Goal: Task Accomplishment & Management: Complete application form

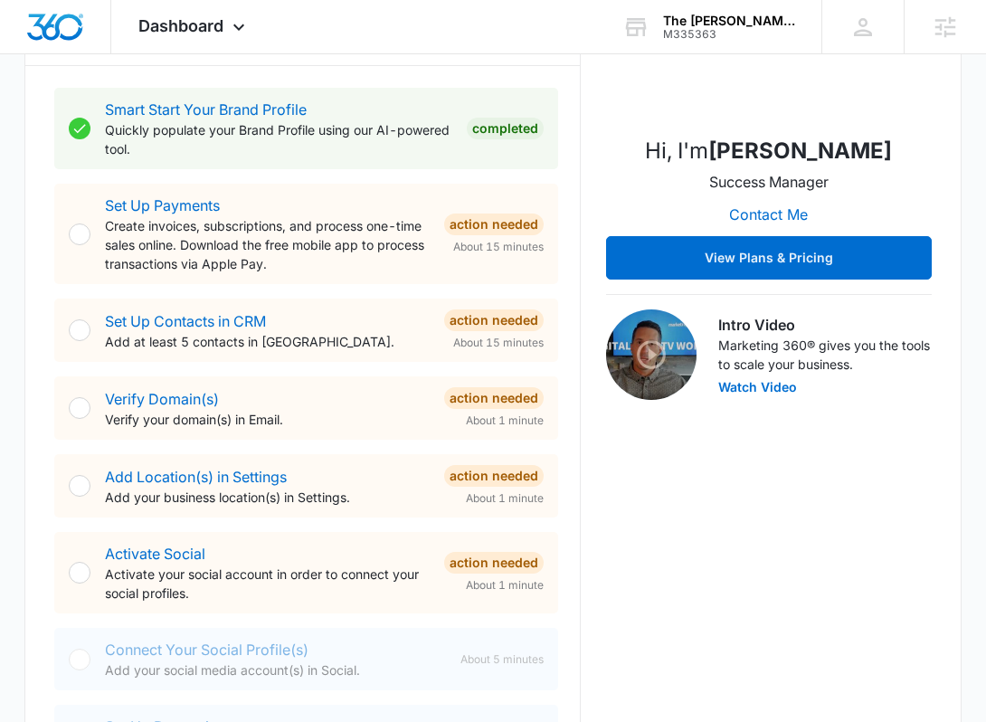
scroll to position [344, 0]
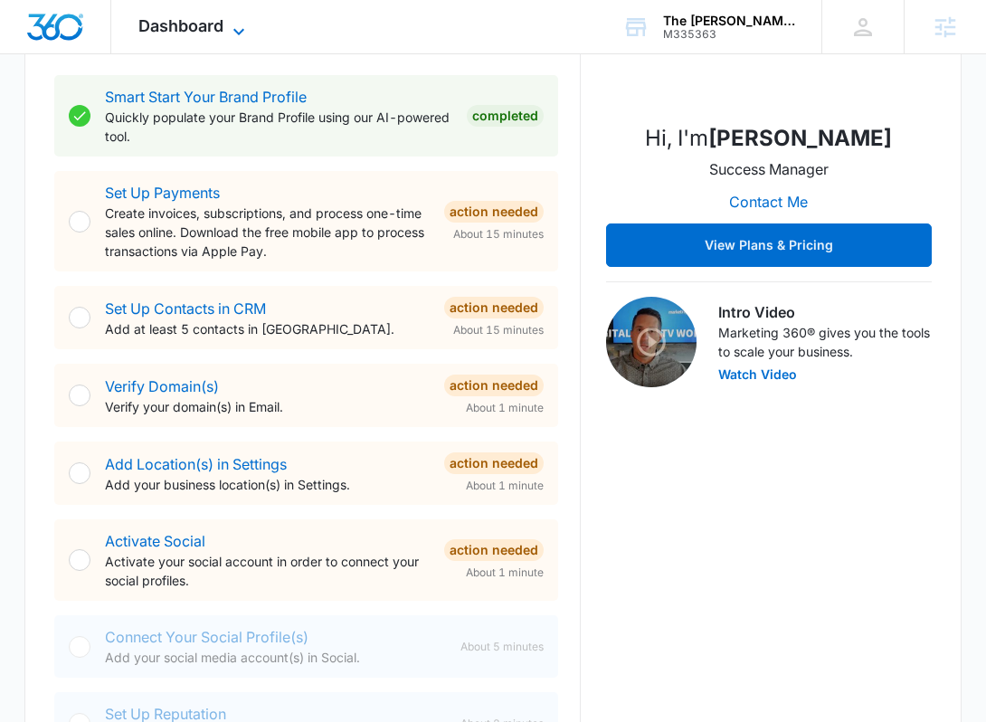
click at [179, 33] on span "Dashboard" at bounding box center [180, 25] width 85 height 19
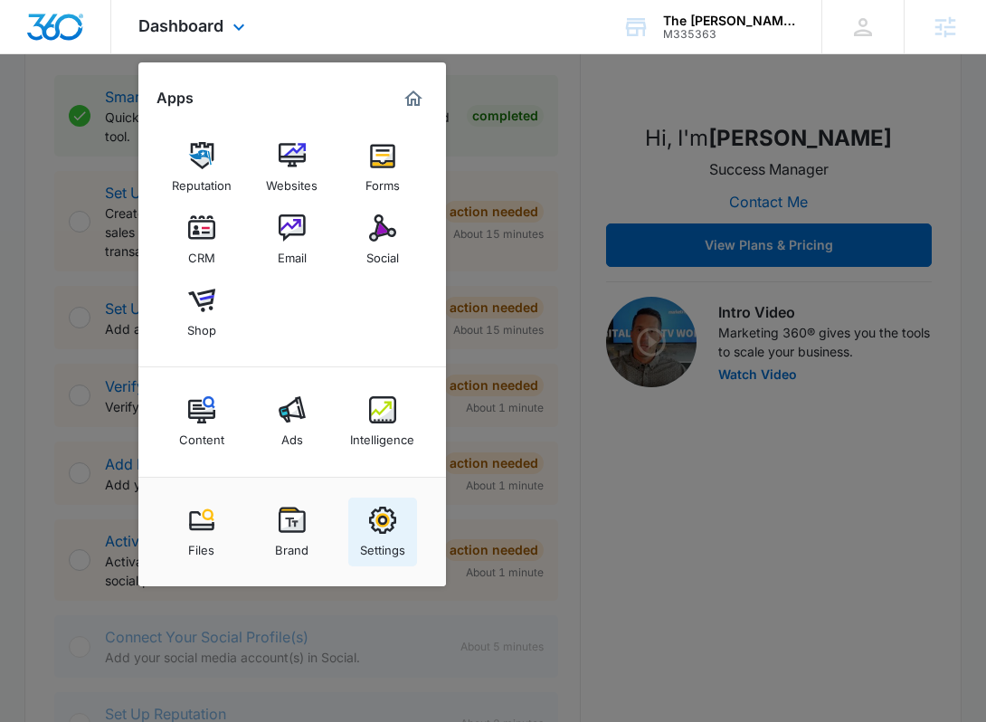
click at [401, 537] on div "Settings" at bounding box center [382, 546] width 45 height 24
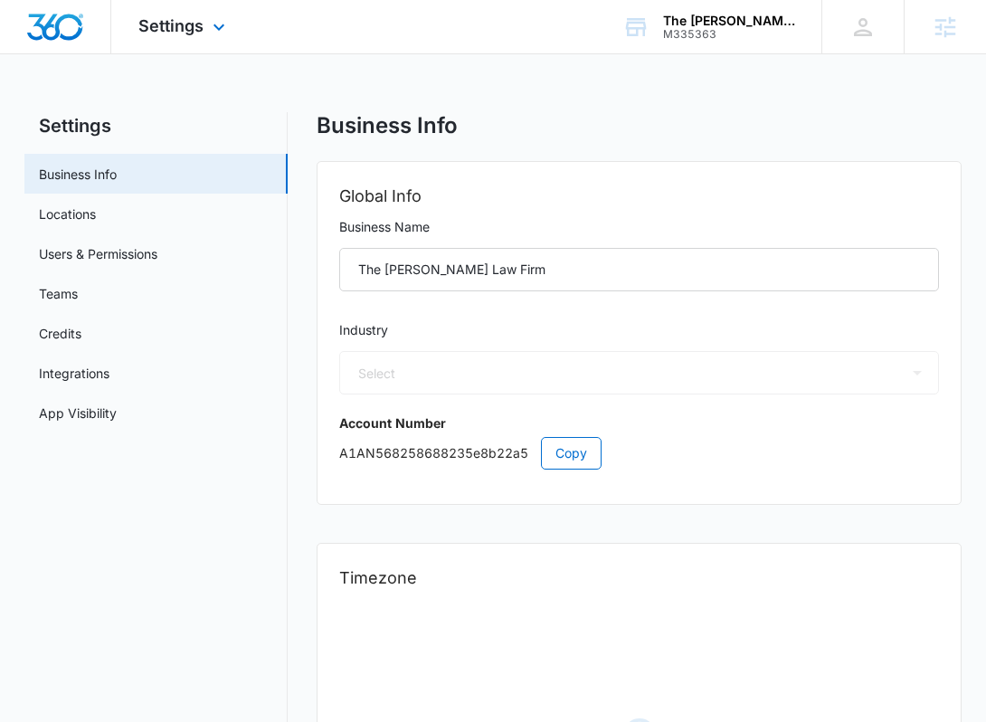
select select "30"
select select "US"
select select "America/[GEOGRAPHIC_DATA]"
click at [88, 404] on link "App Visibility" at bounding box center [78, 412] width 78 height 19
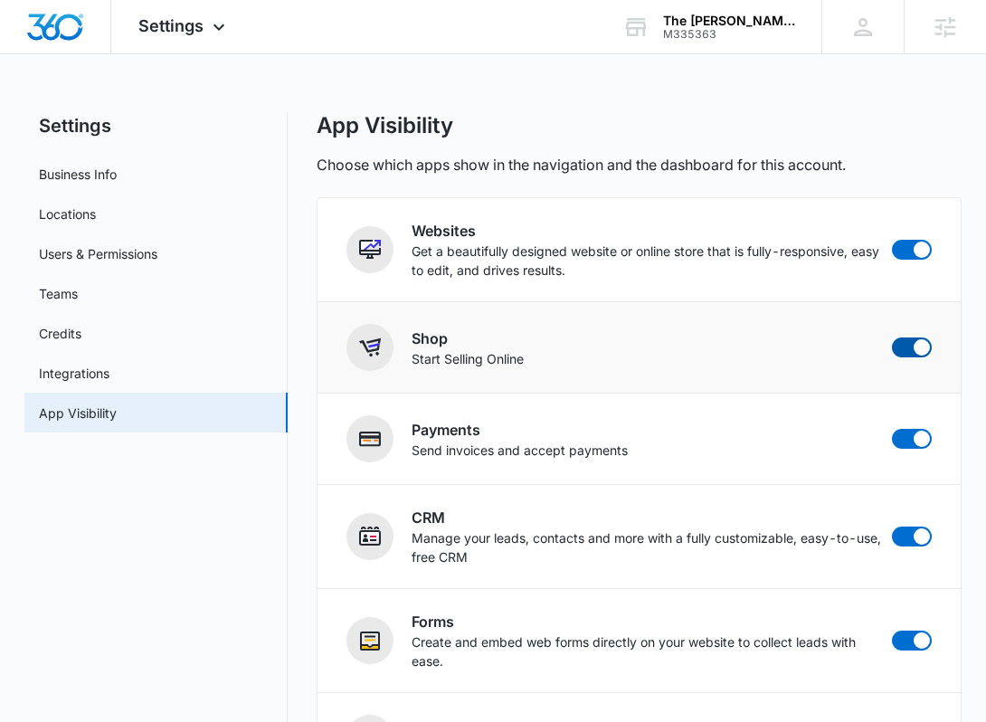
click at [913, 342] on span at bounding box center [912, 347] width 40 height 20
click at [892, 337] on input "checkbox" at bounding box center [891, 336] width 1 height 1
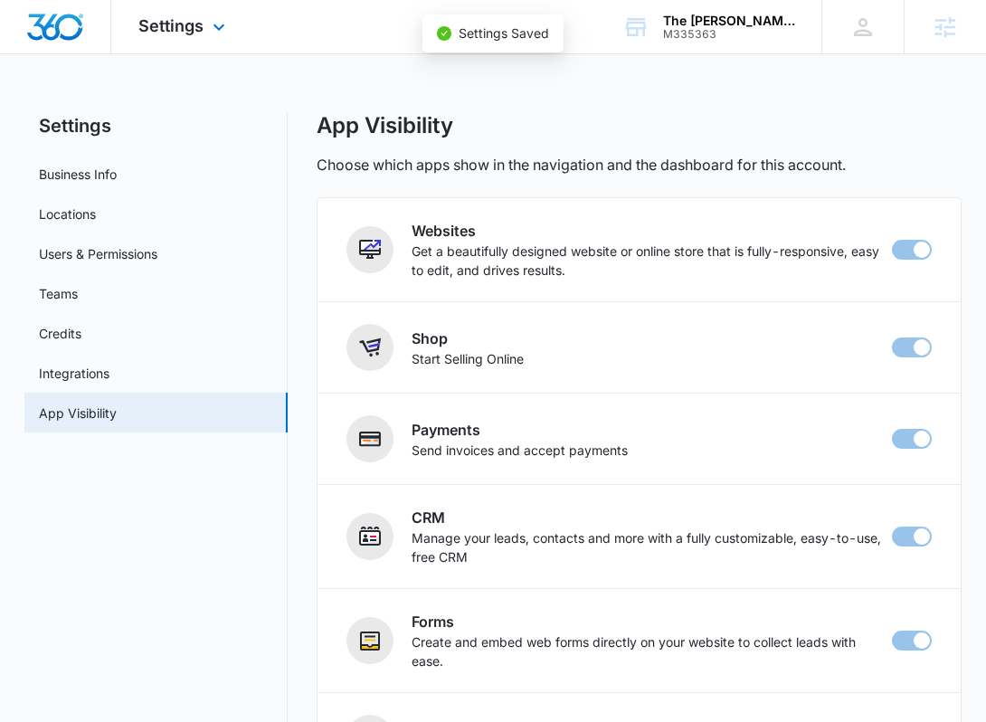
checkbox input "false"
click at [158, 45] on div "Settings Apps Reputation Websites Forms CRM Email Social Content Ads Intelligen…" at bounding box center [184, 26] width 146 height 53
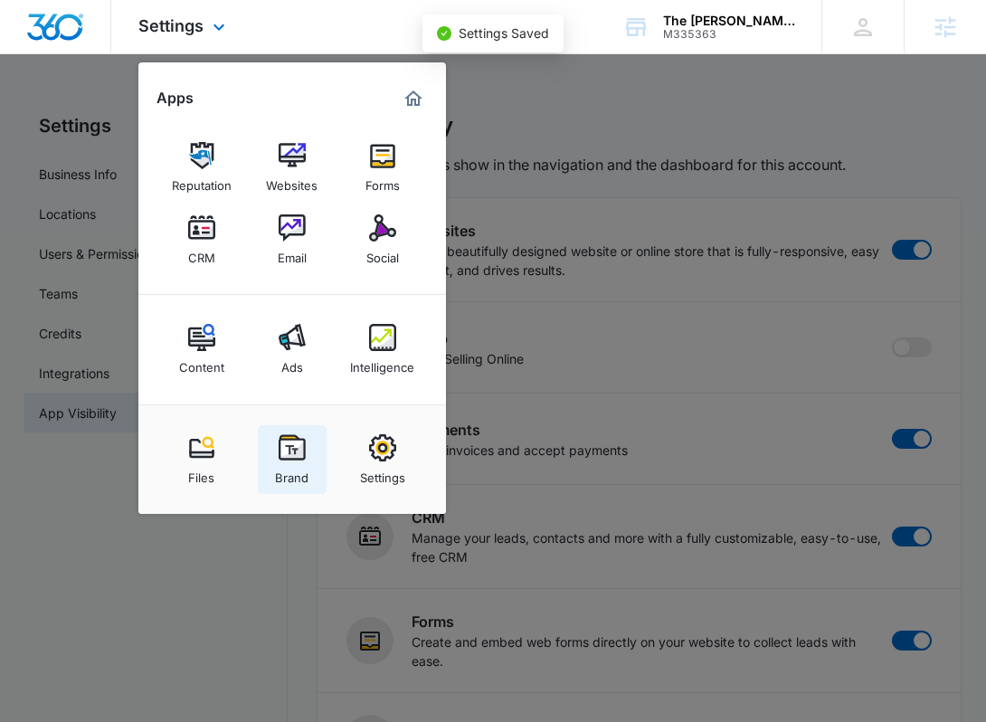
click at [306, 462] on div "Brand" at bounding box center [291, 473] width 33 height 24
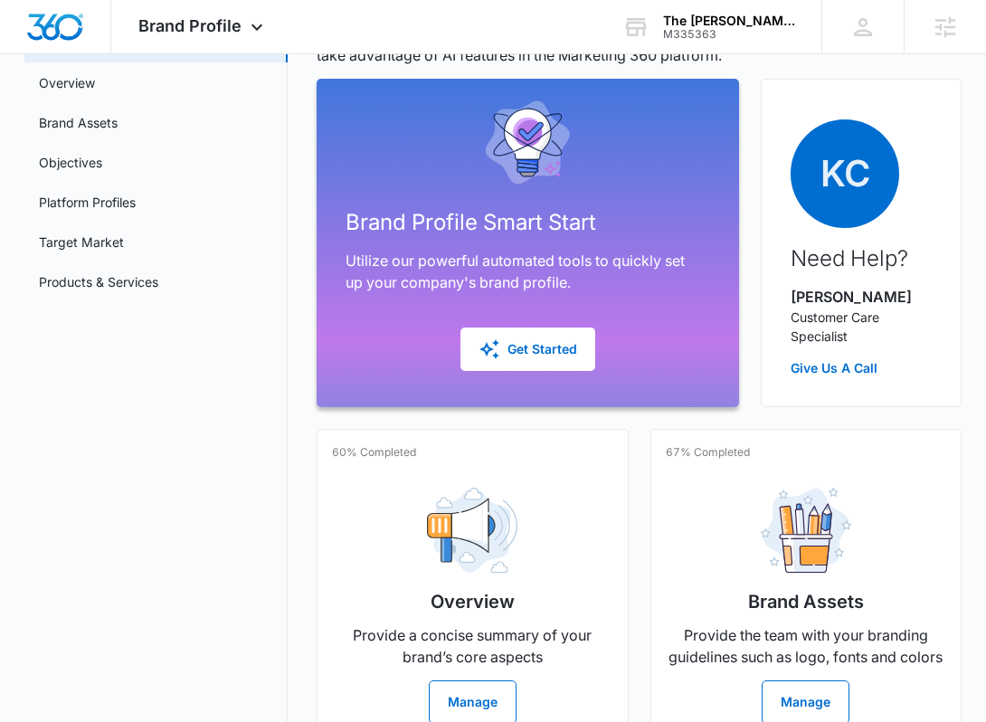
scroll to position [165, 0]
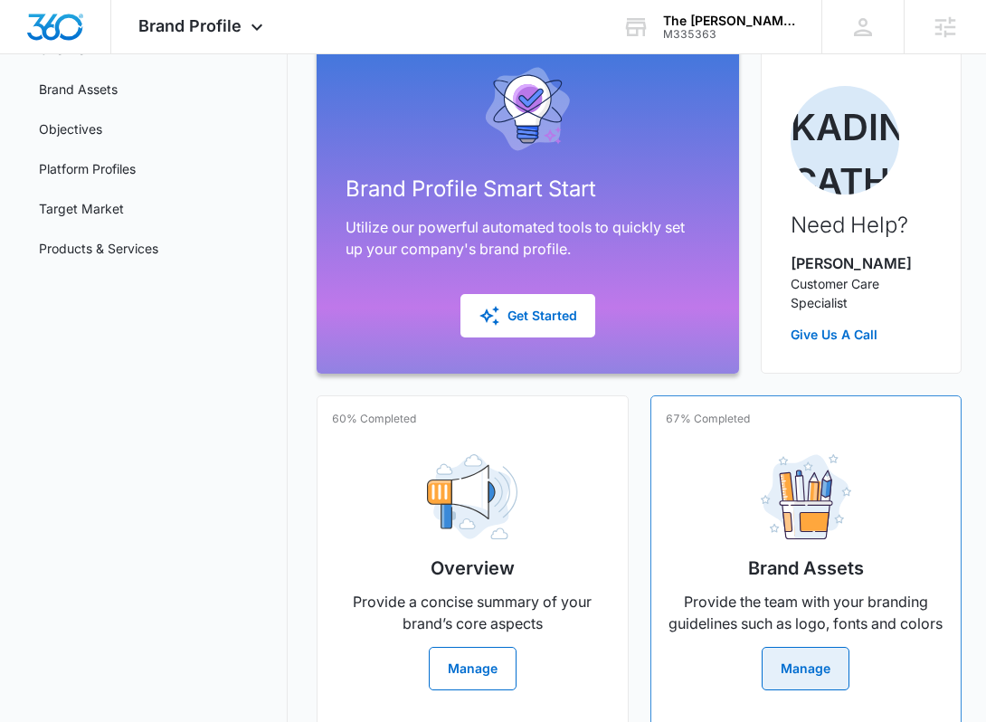
click at [817, 680] on button "Manage" at bounding box center [805, 668] width 88 height 43
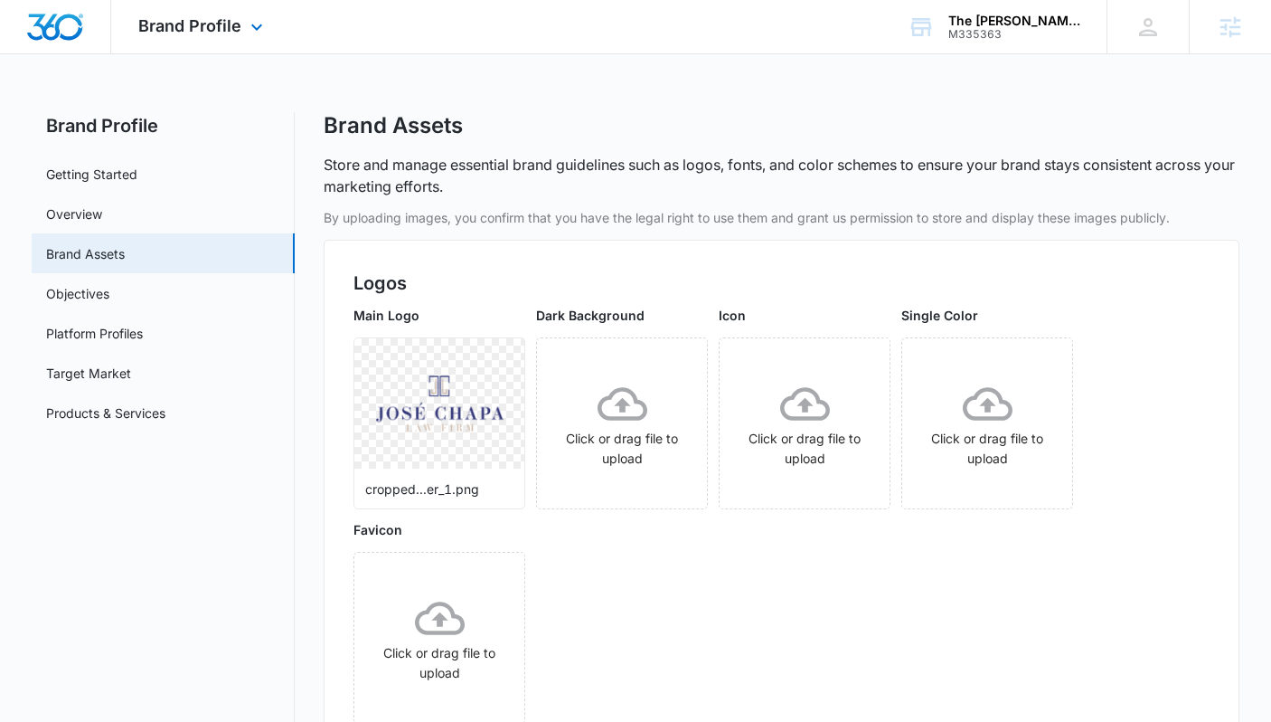
click at [219, 6] on div "Brand Profile Apps Reputation Websites Forms CRM Email Social Content Ads Intel…" at bounding box center [203, 26] width 184 height 53
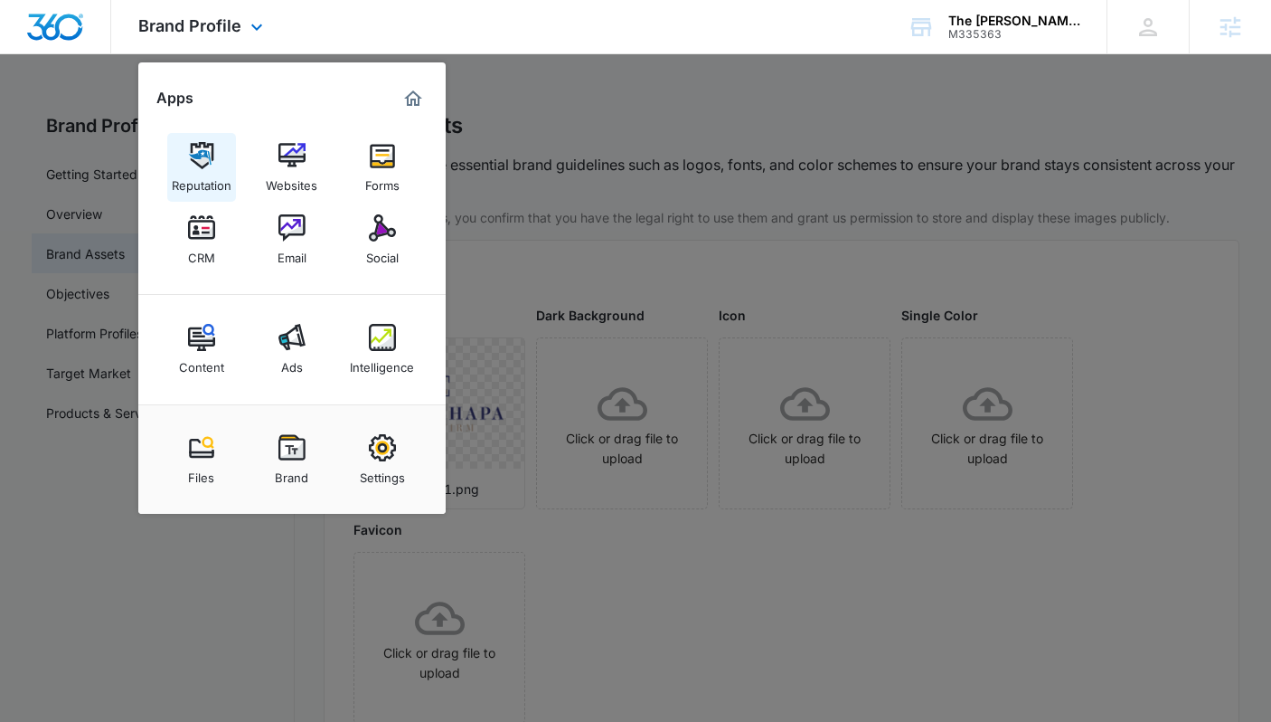
click at [200, 178] on div "Reputation" at bounding box center [202, 181] width 60 height 24
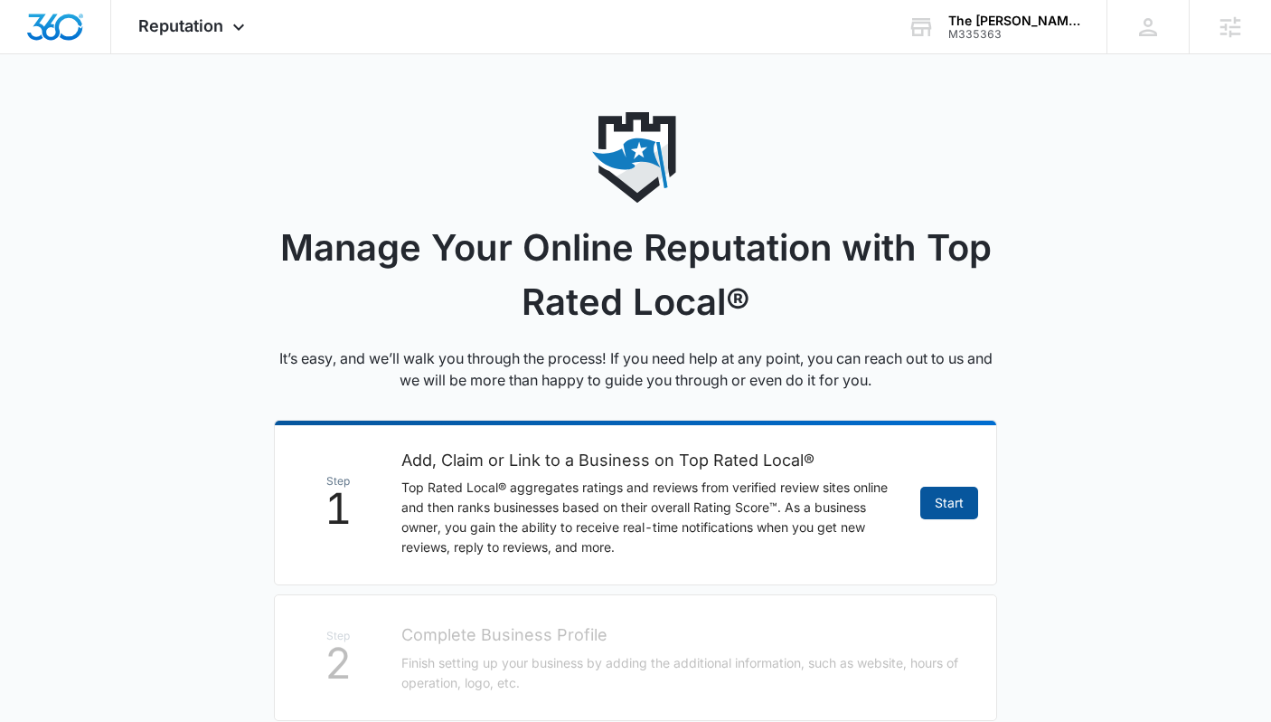
click at [947, 490] on link "Start" at bounding box center [950, 503] width 58 height 33
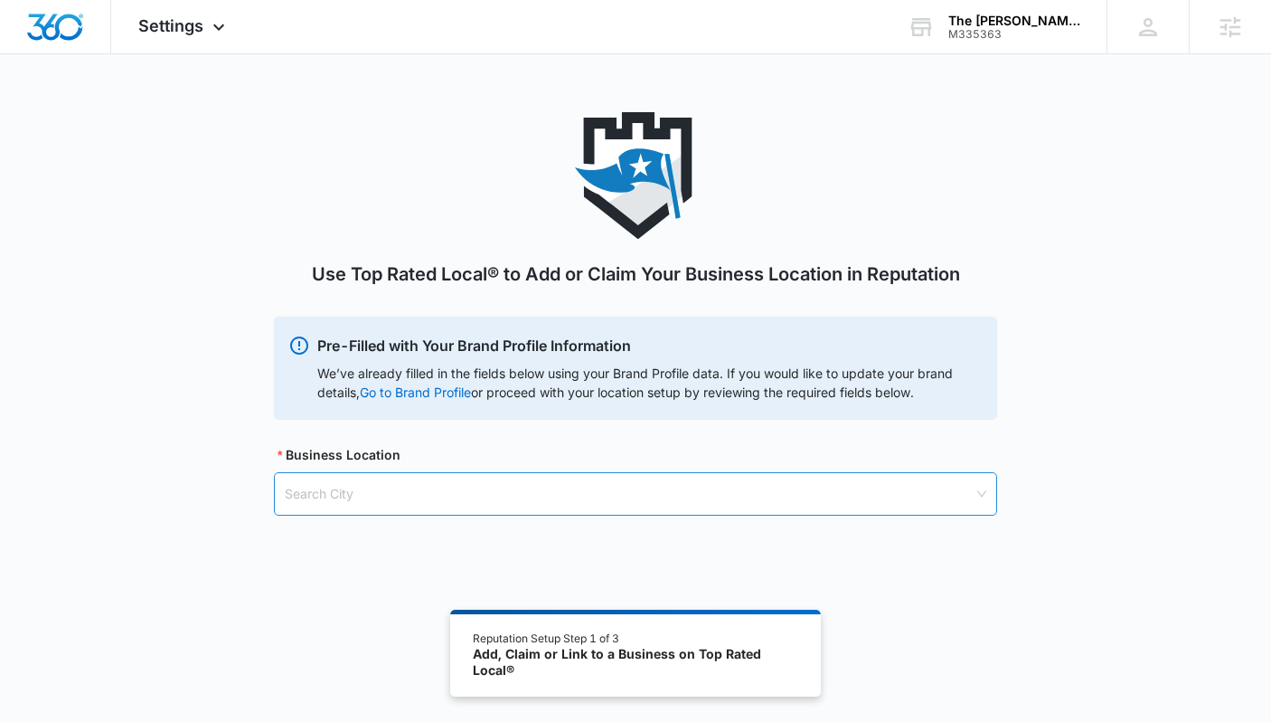
click at [770, 500] on input "search" at bounding box center [629, 494] width 689 height 42
type input "[GEOGRAPHIC_DATA]"
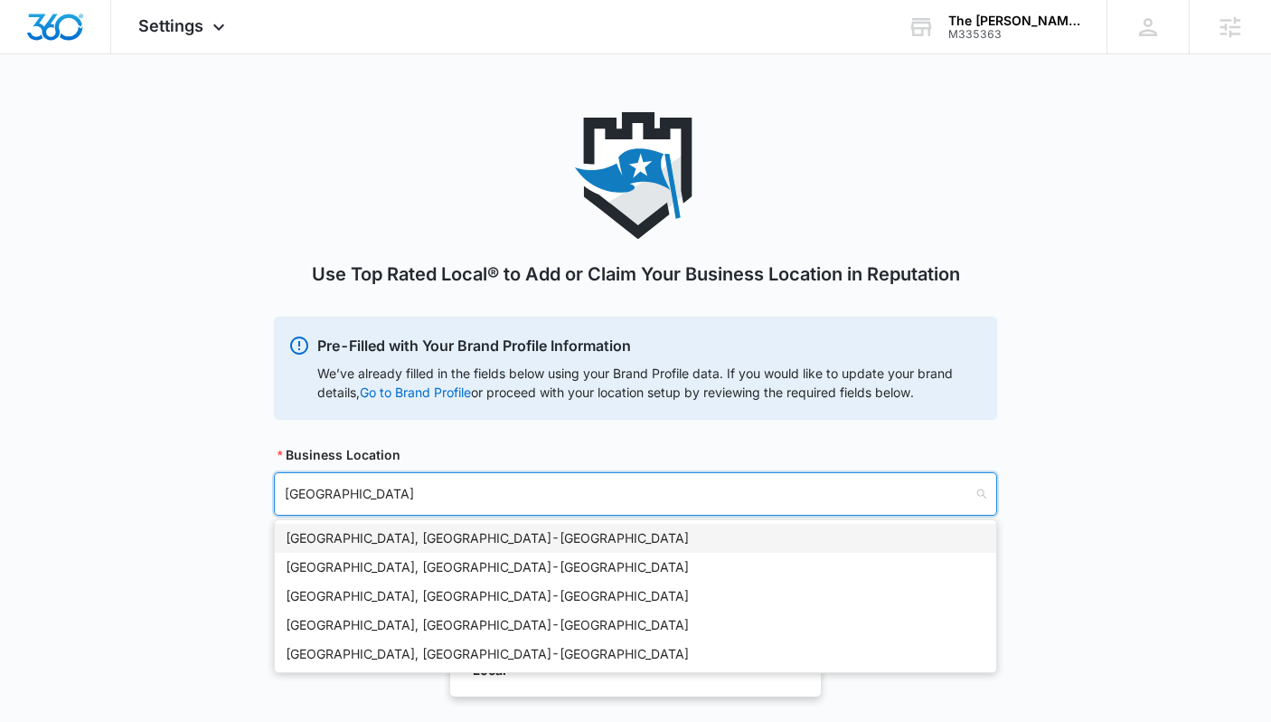
click at [670, 536] on div "[GEOGRAPHIC_DATA], [GEOGRAPHIC_DATA] - [GEOGRAPHIC_DATA]" at bounding box center [636, 538] width 700 height 20
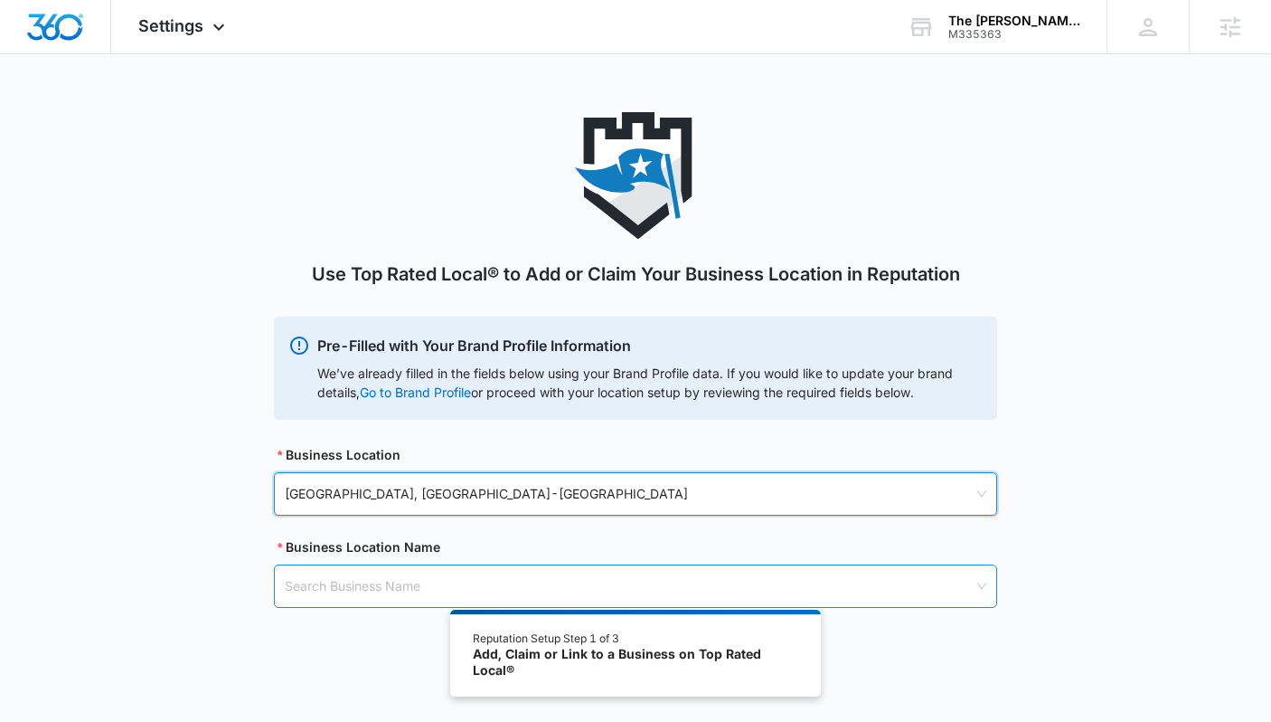
click at [503, 596] on input "search" at bounding box center [629, 586] width 689 height 42
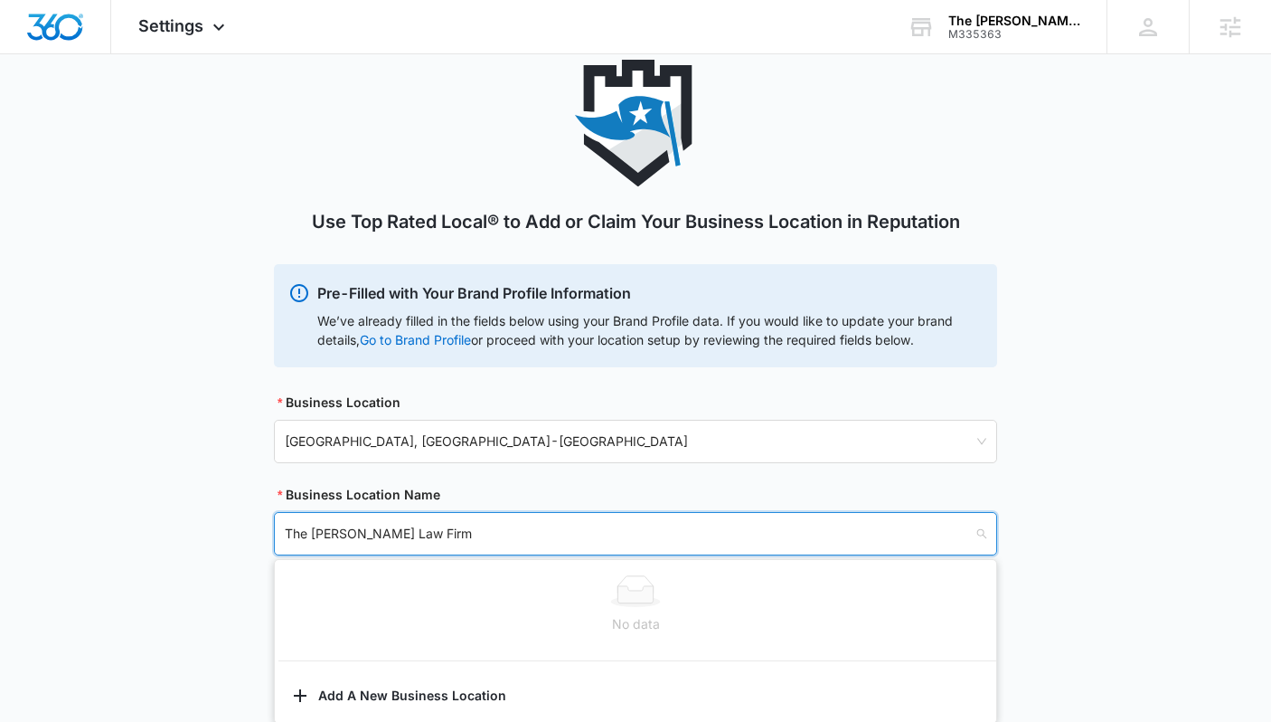
scroll to position [59, 0]
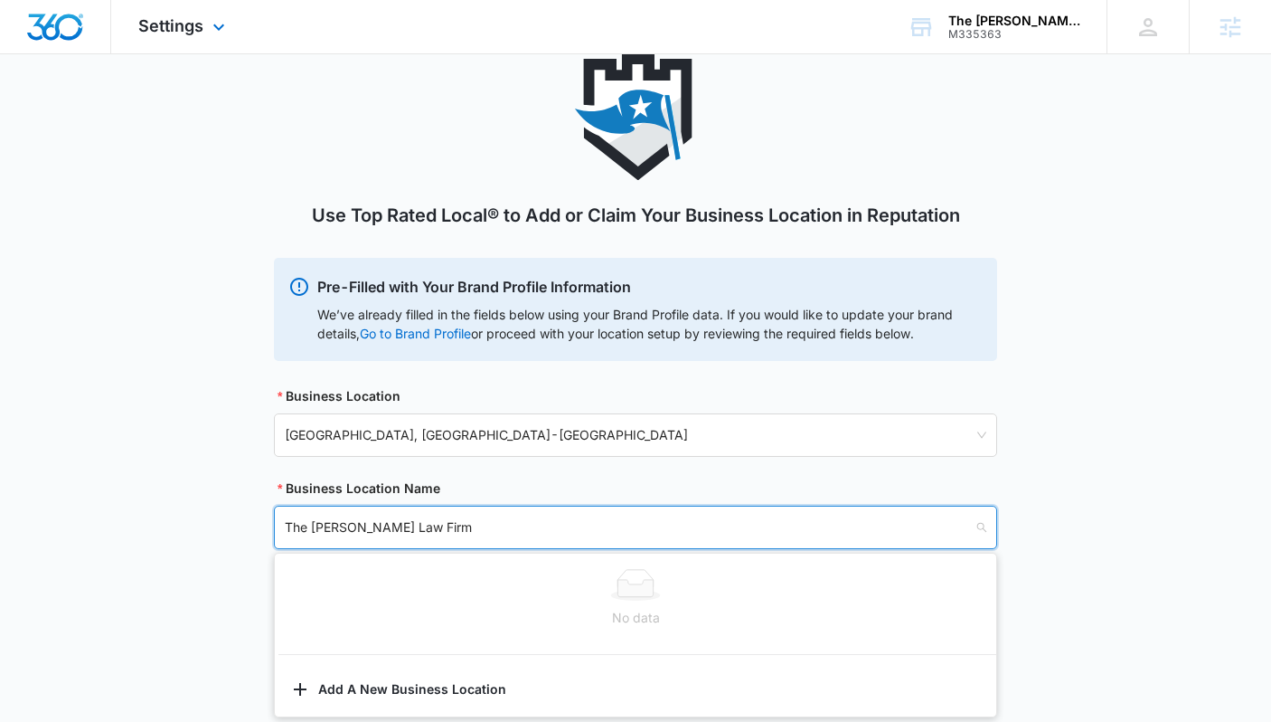
type input "The [PERSON_NAME] Law Firm"
type input "[PERSON_NAME] Law Firm"
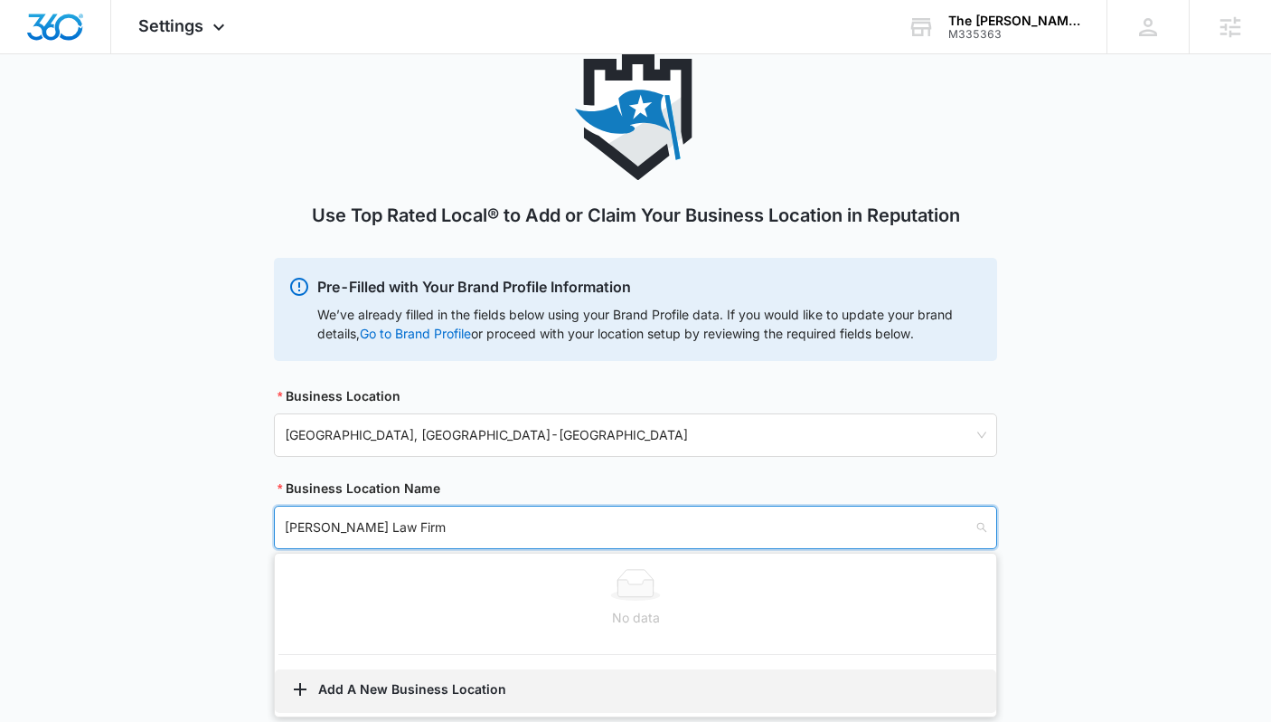
type input "[PERSON_NAME] Law Firm"
click at [441, 671] on button "Add A New Business Location" at bounding box center [636, 690] width 722 height 43
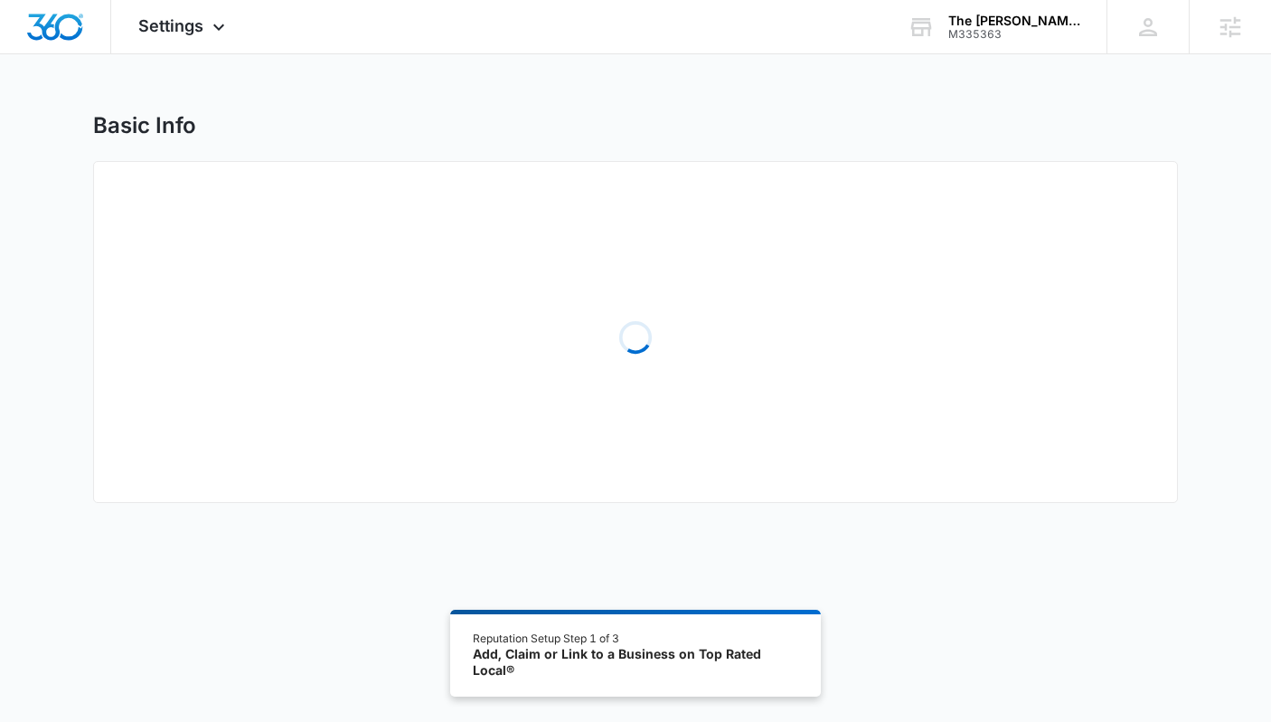
select select "[US_STATE]"
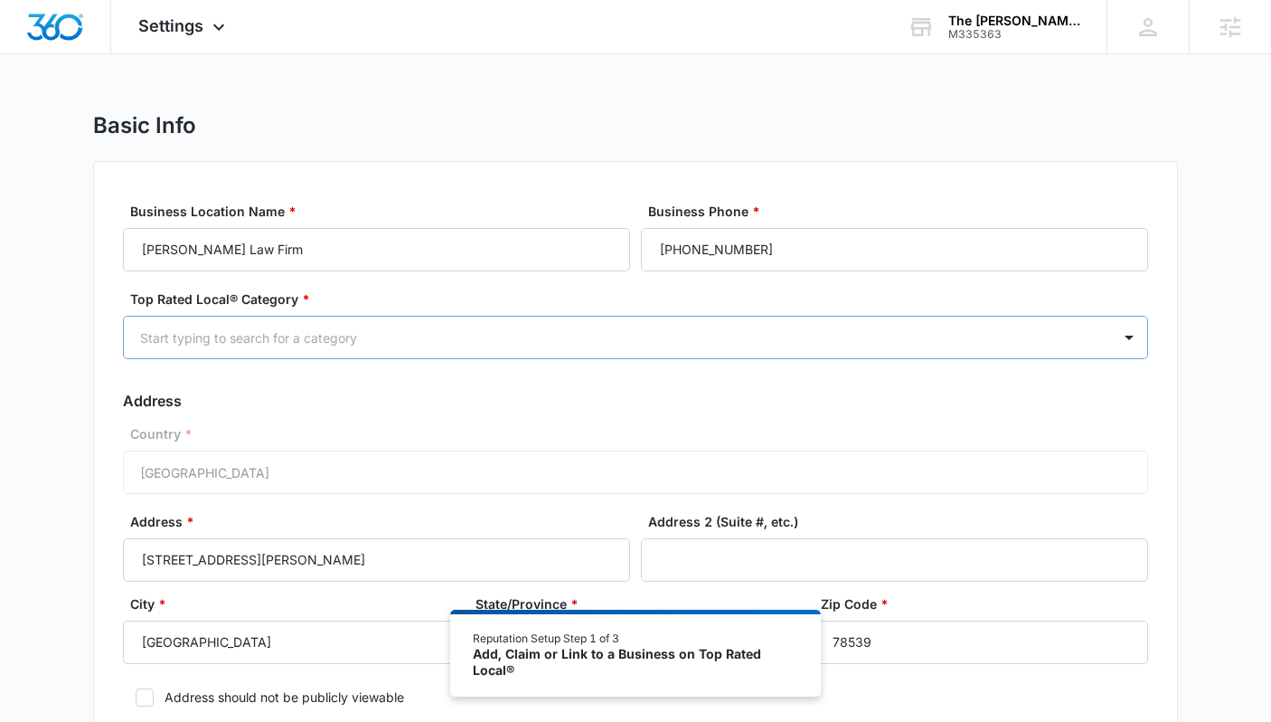
click at [467, 334] on div at bounding box center [614, 337] width 948 height 23
type input "law"
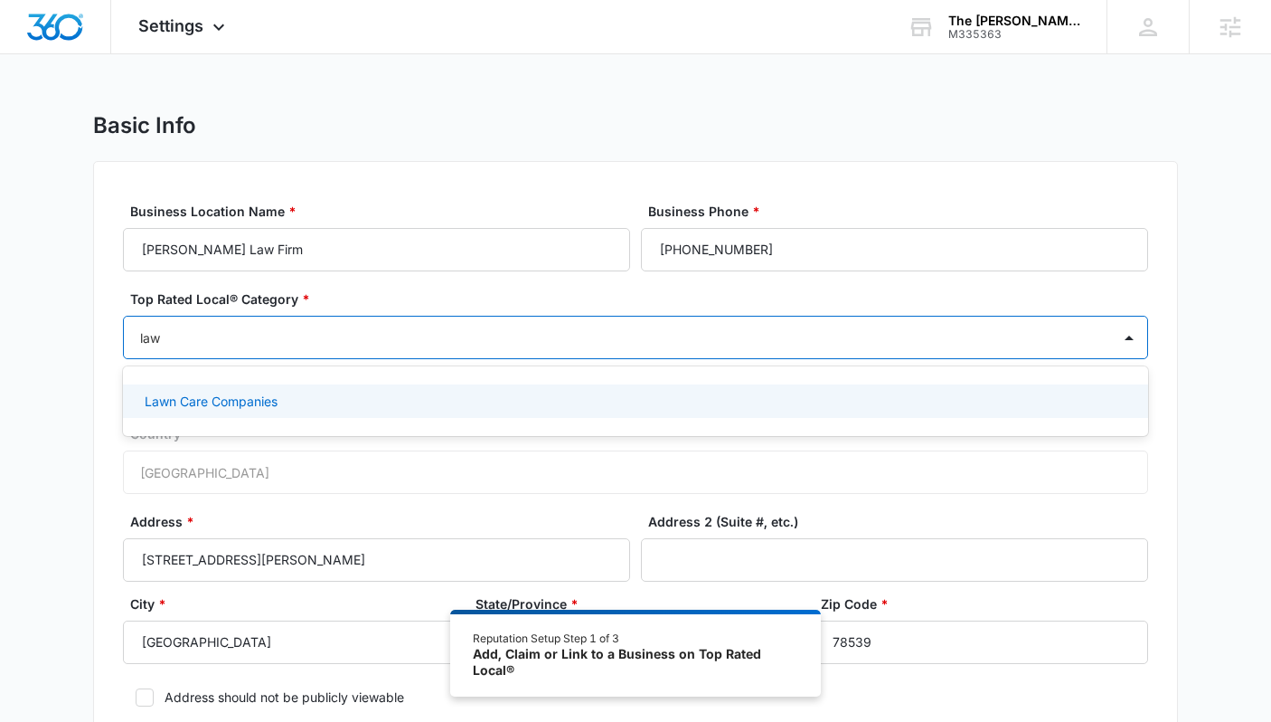
click at [379, 407] on div "Lawn Care Companies" at bounding box center [634, 401] width 978 height 19
click at [280, 341] on icon "Remove Lawn Care Companies" at bounding box center [286, 339] width 13 height 14
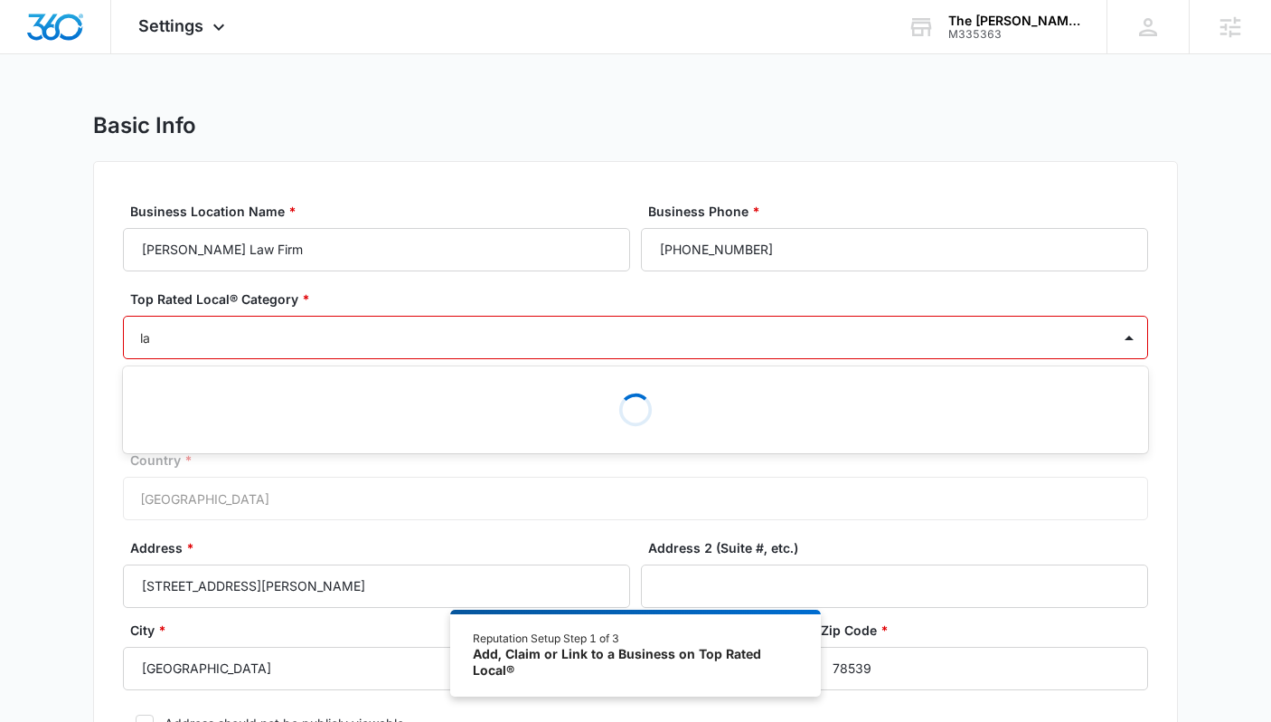
type input "l"
type input "attorney"
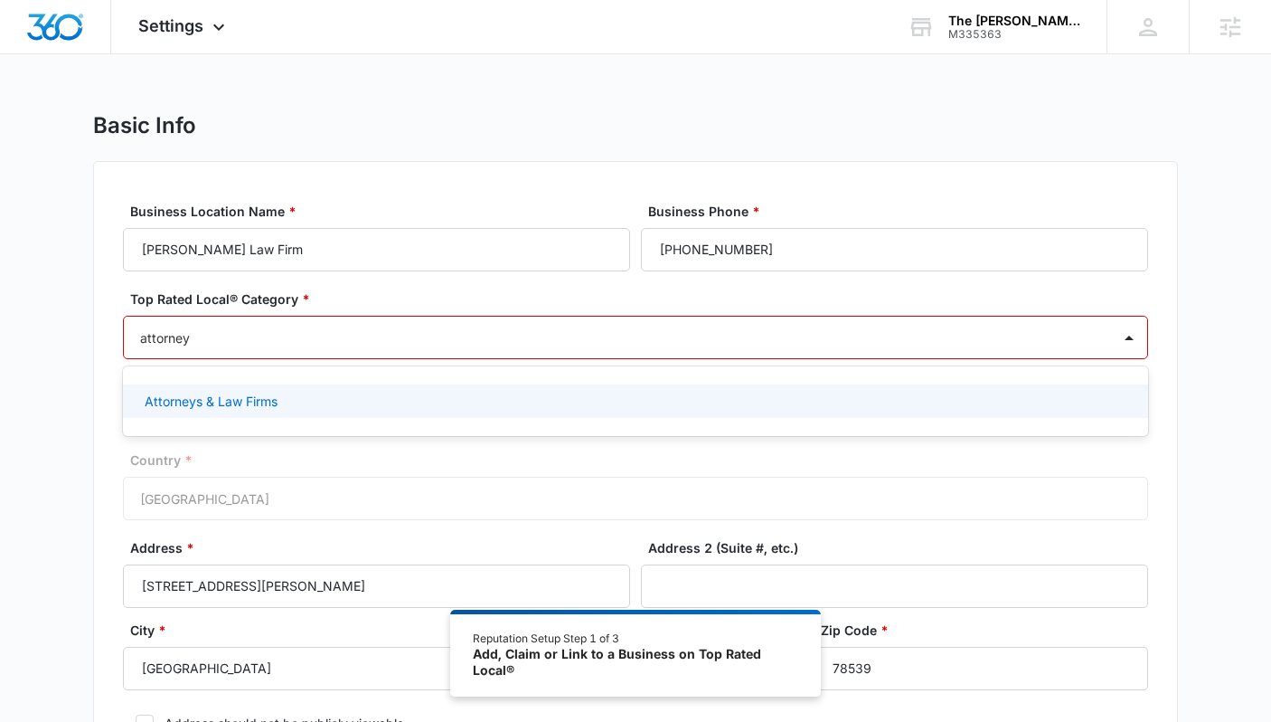
click at [335, 402] on div "Attorneys & Law Firms" at bounding box center [634, 401] width 978 height 19
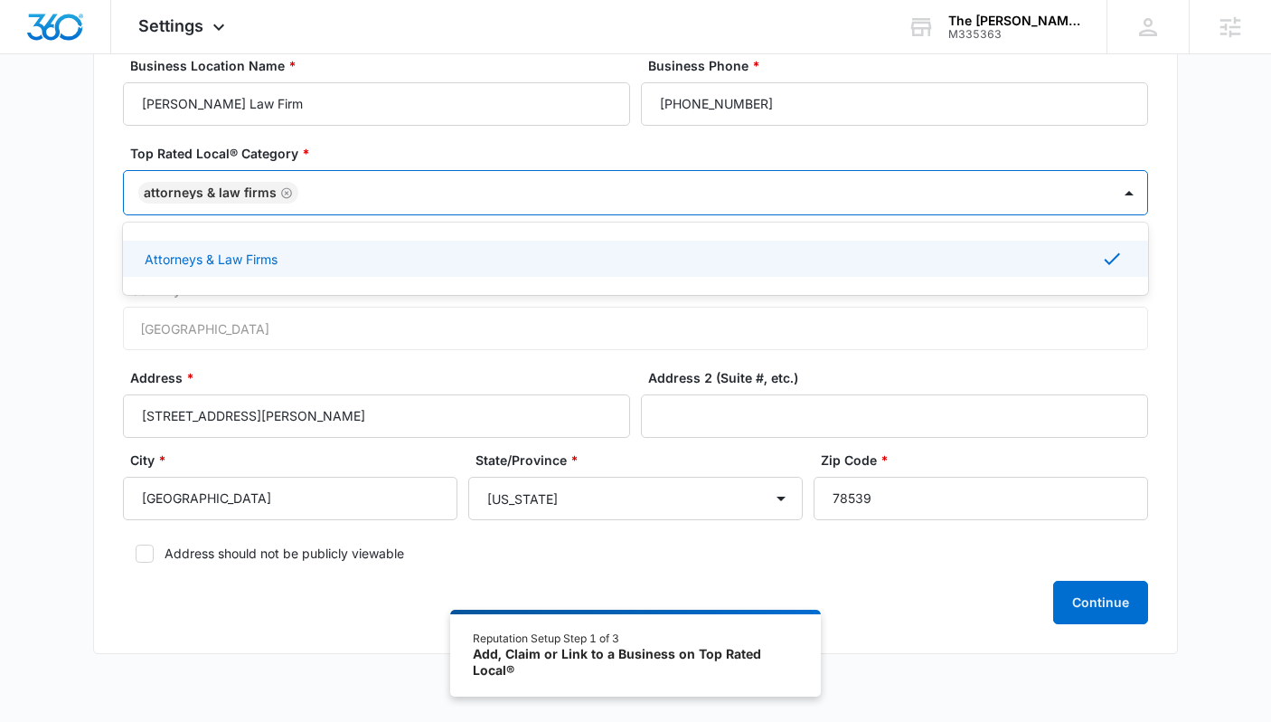
scroll to position [193, 0]
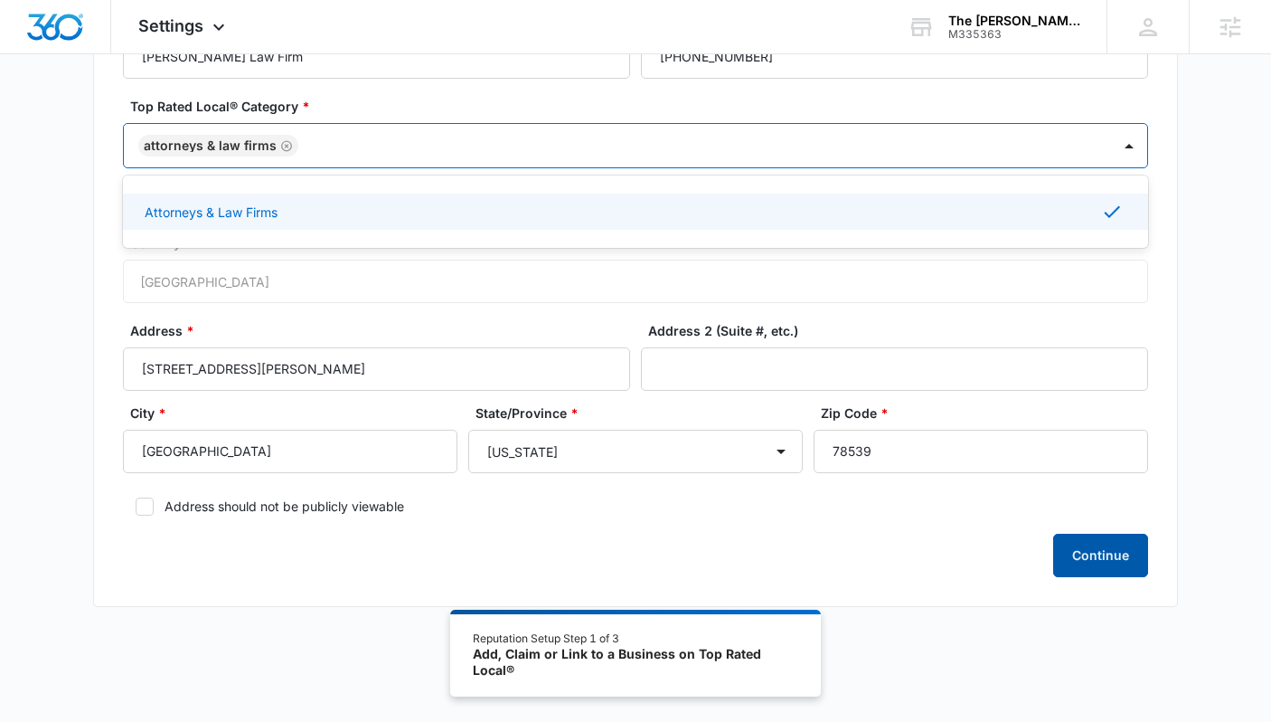
click at [951, 559] on button "Continue" at bounding box center [1101, 555] width 95 height 43
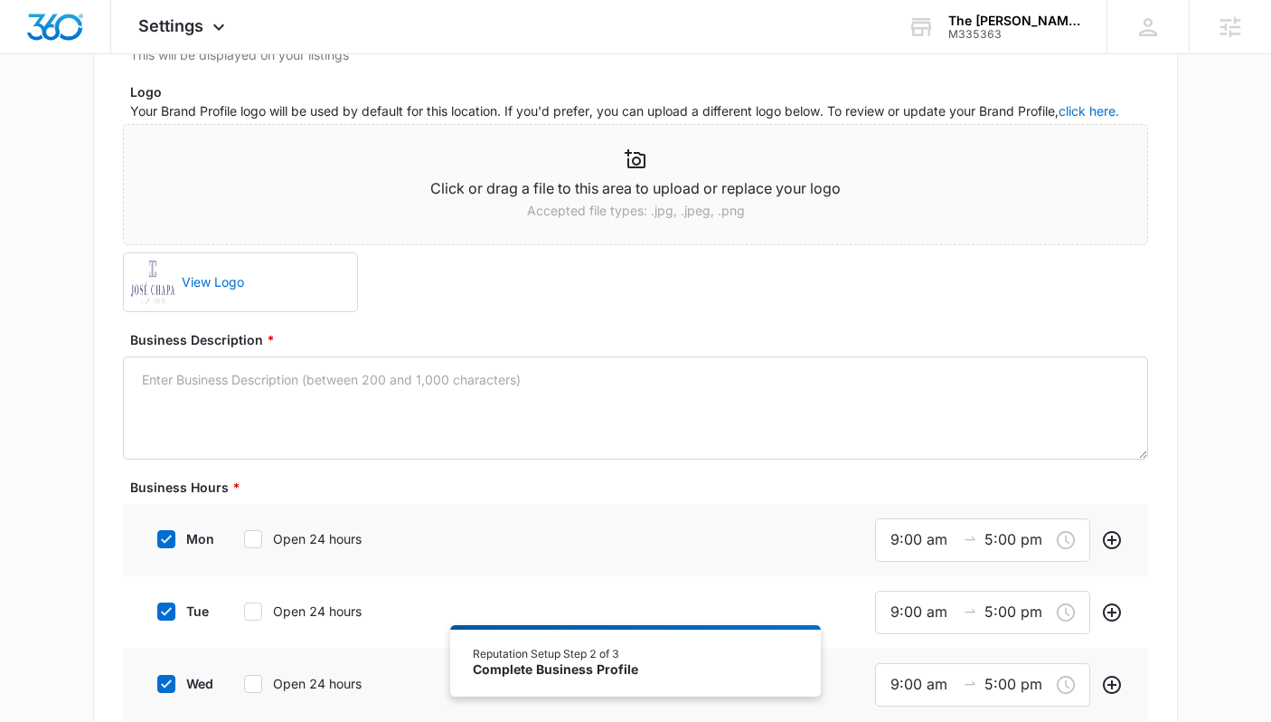
scroll to position [206, 0]
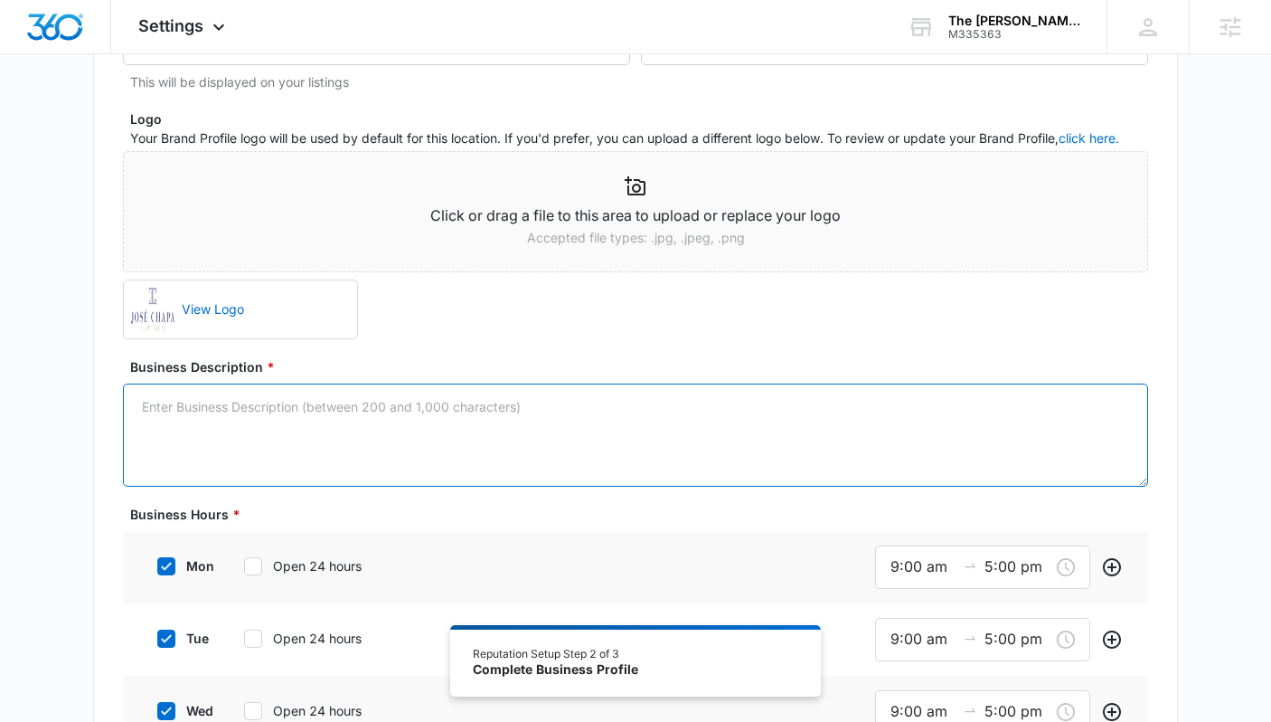
click at [489, 427] on textarea "Business Description *" at bounding box center [635, 434] width 1025 height 103
paste textarea "At the [PERSON_NAME] Law Firm, we have seen all the tricks insurance companies …"
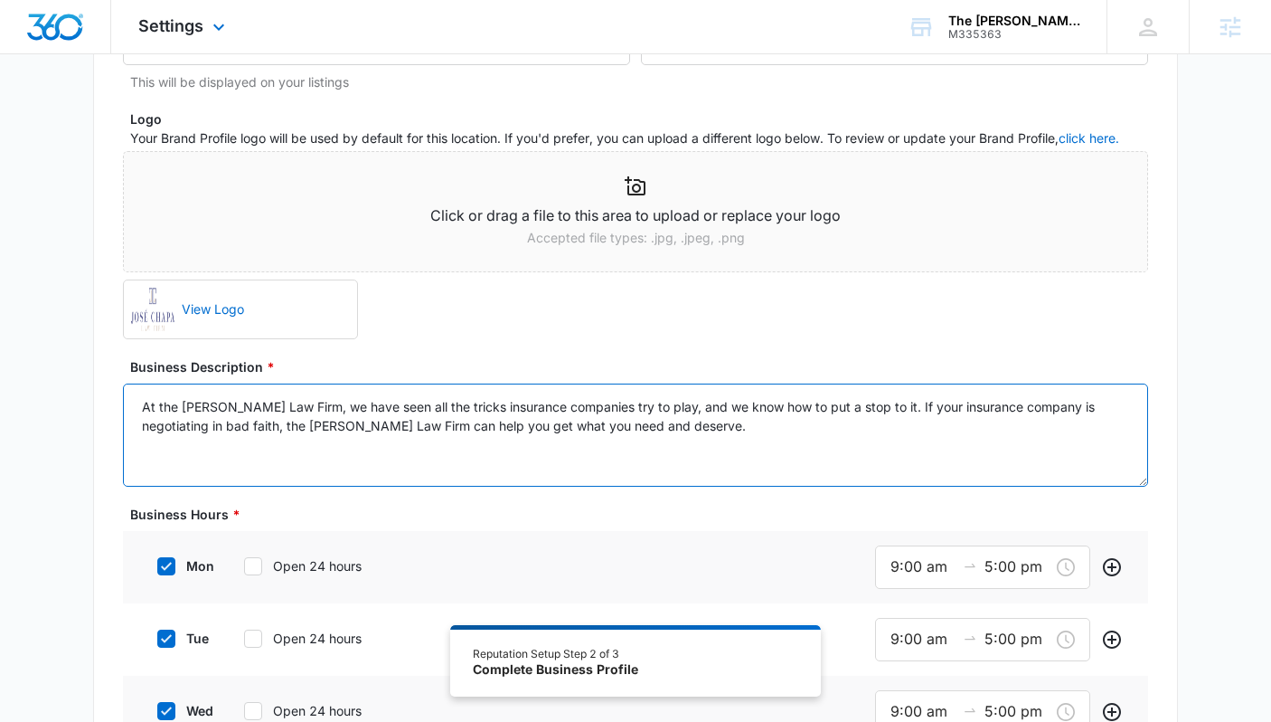
type textarea "At the [PERSON_NAME] Law Firm, we have seen all the tricks insurance companies …"
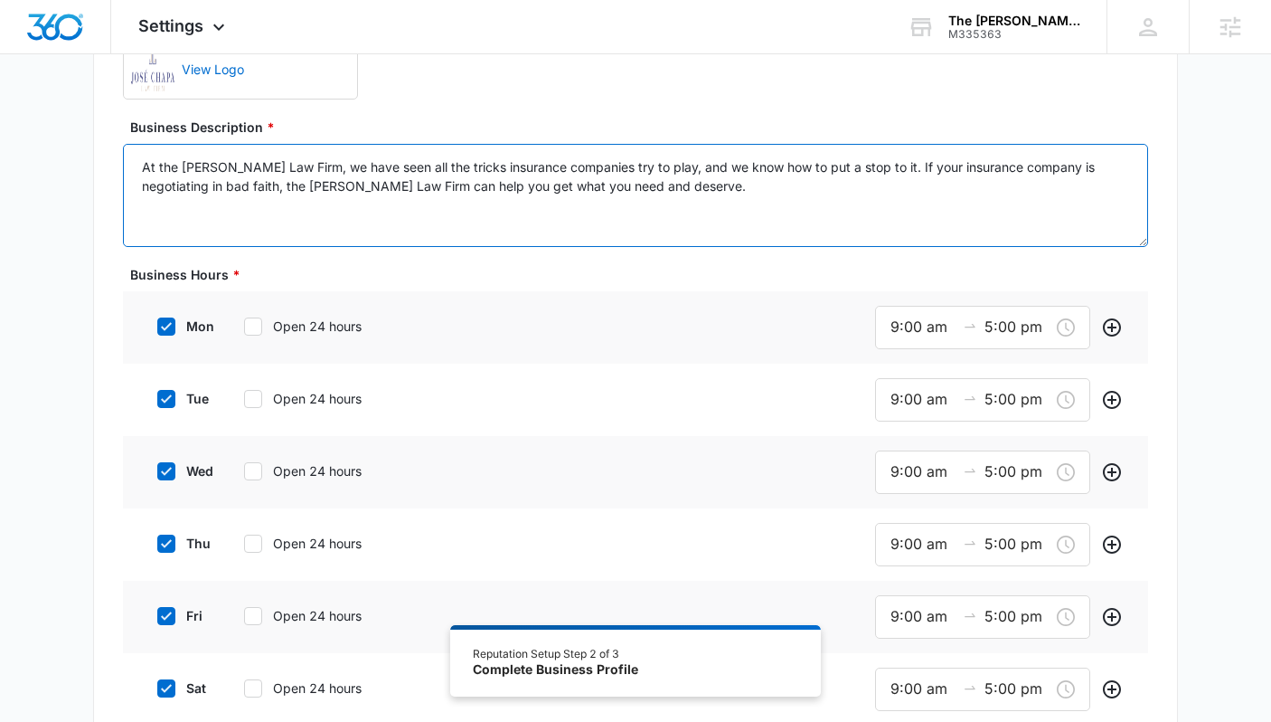
scroll to position [497, 0]
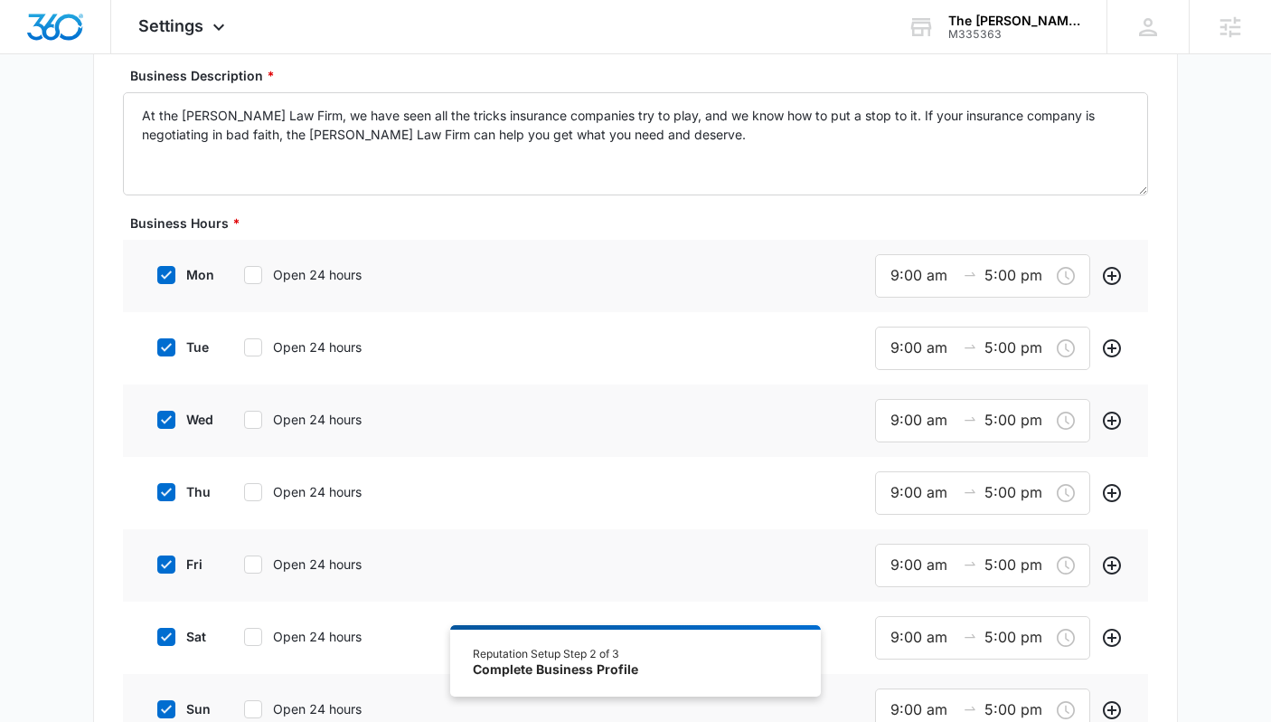
click at [259, 277] on icon at bounding box center [253, 275] width 16 height 16
click at [244, 277] on input "Open 24 hours" at bounding box center [238, 275] width 13 height 13
checkbox input "true"
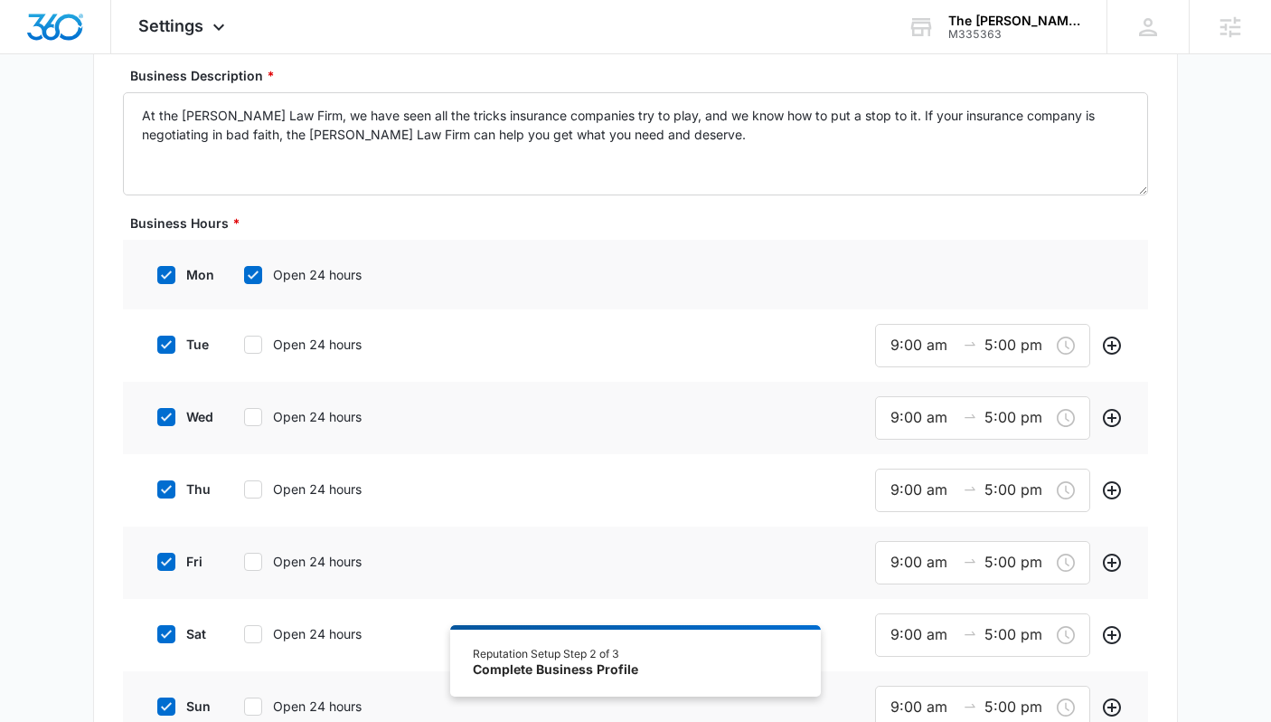
click at [249, 337] on icon at bounding box center [253, 344] width 16 height 16
click at [244, 338] on input "Open 24 hours" at bounding box center [238, 344] width 13 height 13
checkbox input "true"
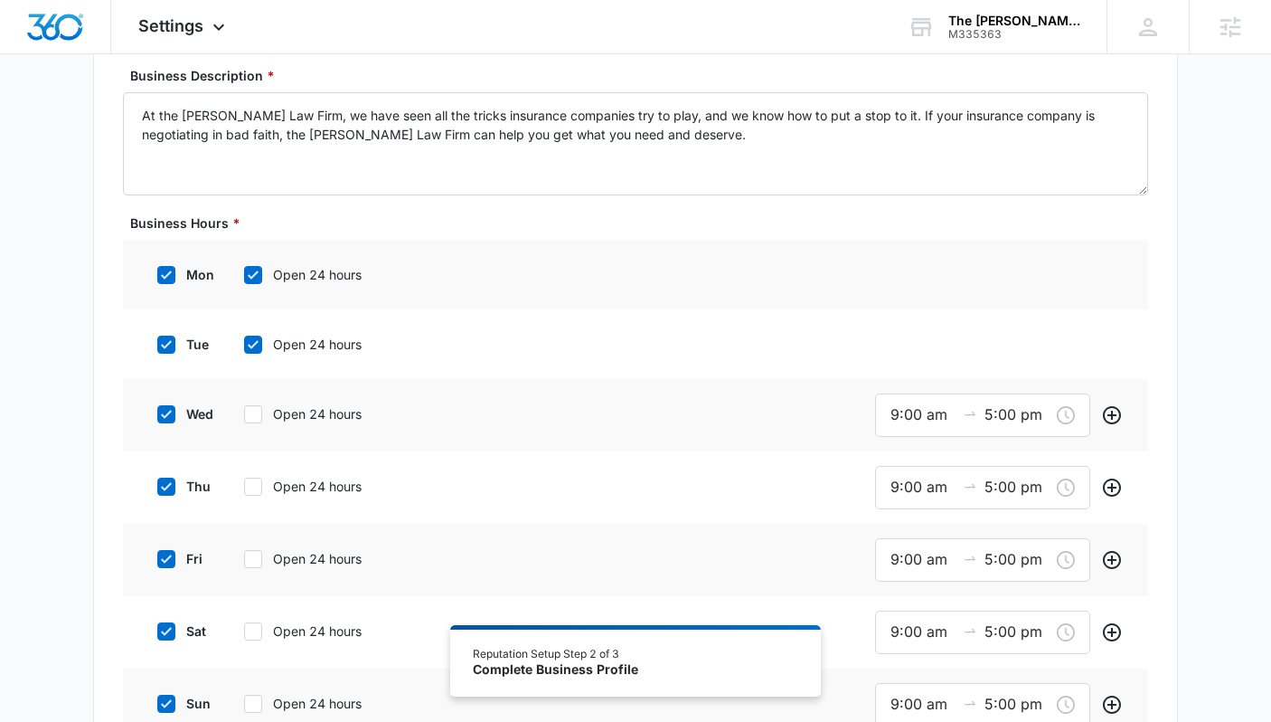
click at [250, 406] on icon at bounding box center [253, 414] width 16 height 16
click at [244, 408] on input "Open 24 hours" at bounding box center [238, 414] width 13 height 13
checkbox input "true"
click at [253, 476] on icon at bounding box center [253, 484] width 16 height 16
click at [244, 477] on input "Open 24 hours" at bounding box center [238, 483] width 13 height 13
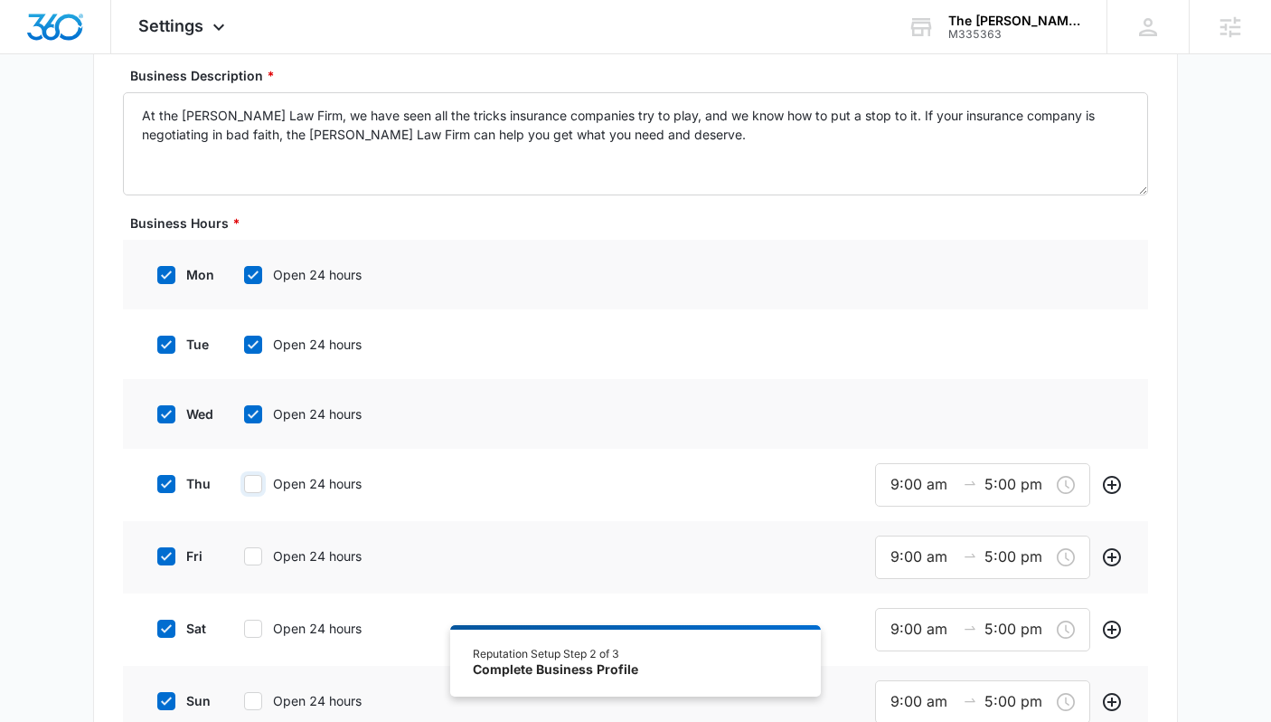
checkbox input "true"
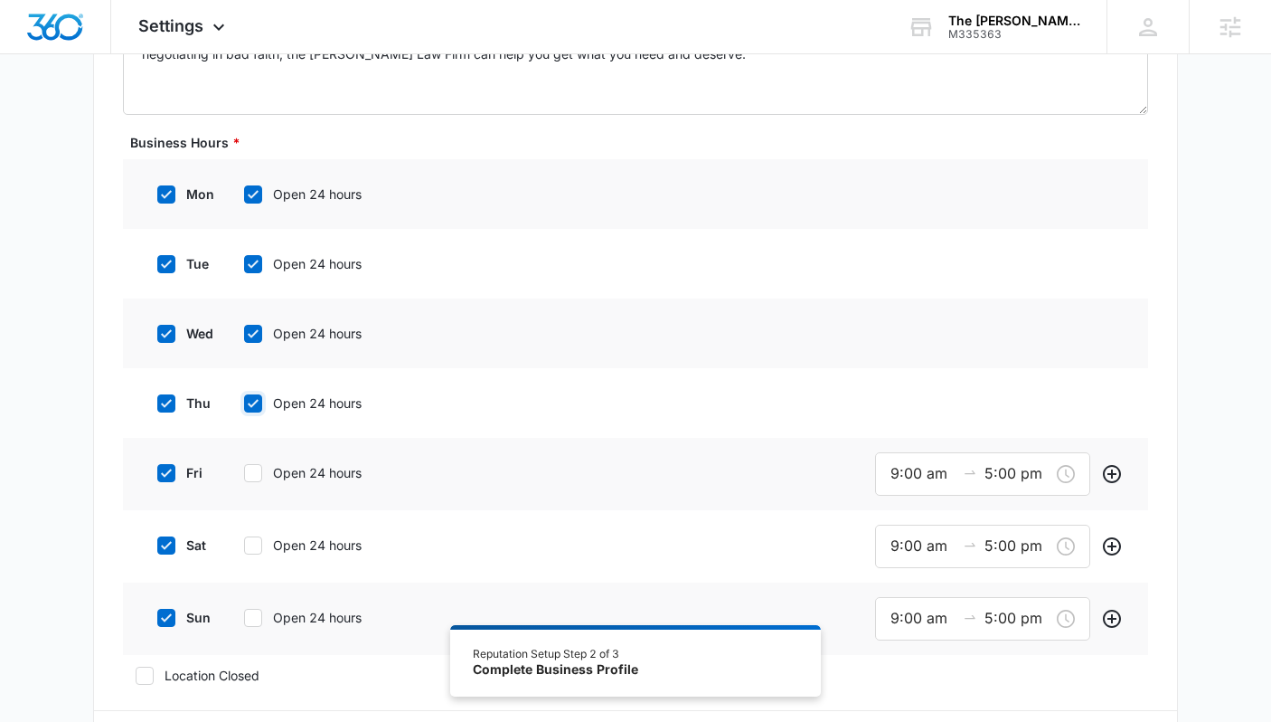
scroll to position [596, 0]
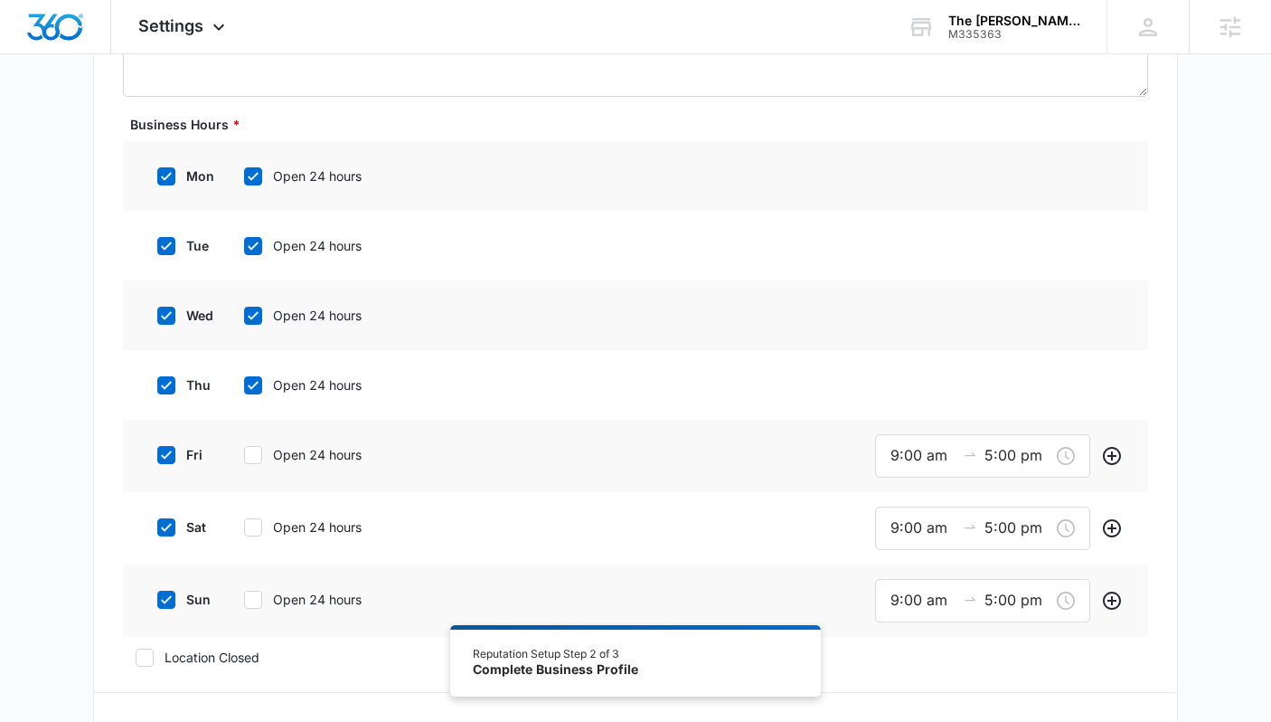
click at [256, 449] on icon at bounding box center [253, 455] width 16 height 16
click at [244, 449] on input "Open 24 hours" at bounding box center [238, 455] width 13 height 13
checkbox input "true"
click at [258, 520] on icon at bounding box center [253, 524] width 16 height 16
click at [244, 520] on input "Open 24 hours" at bounding box center [238, 524] width 13 height 13
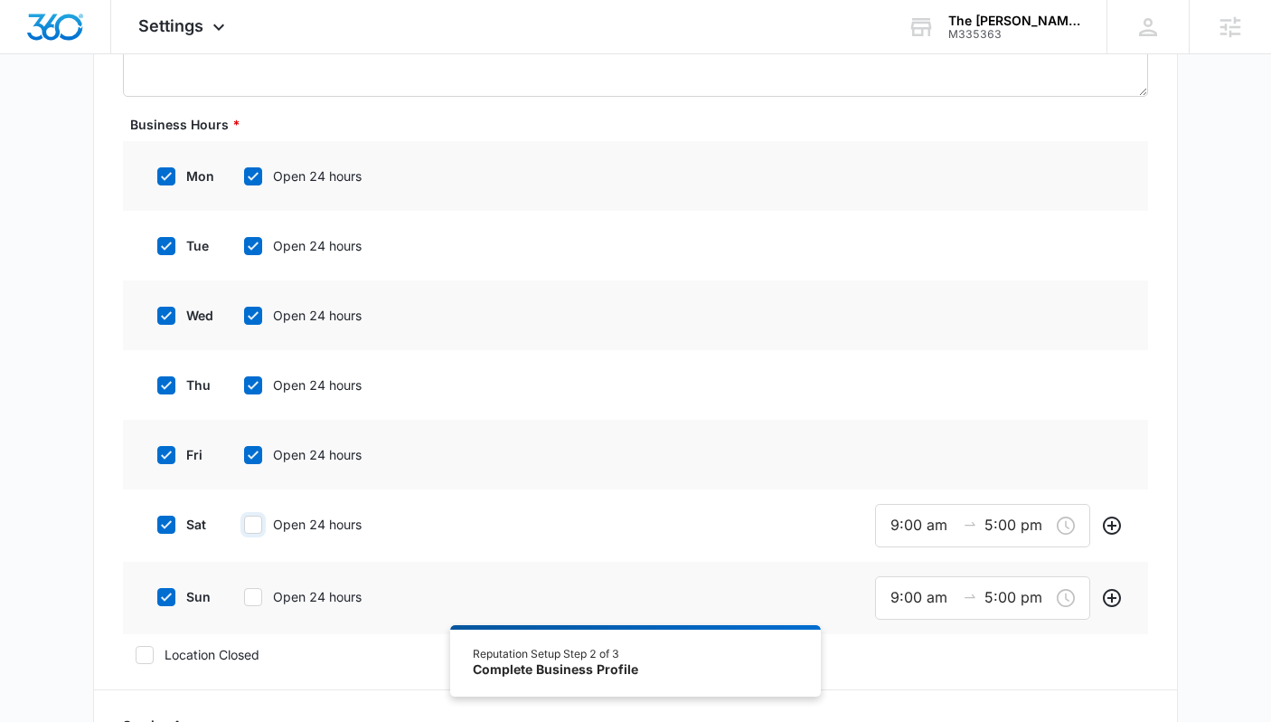
checkbox input "true"
click at [259, 585] on div at bounding box center [253, 594] width 18 height 18
click at [244, 588] on input "Open 24 hours" at bounding box center [238, 594] width 13 height 13
checkbox input "true"
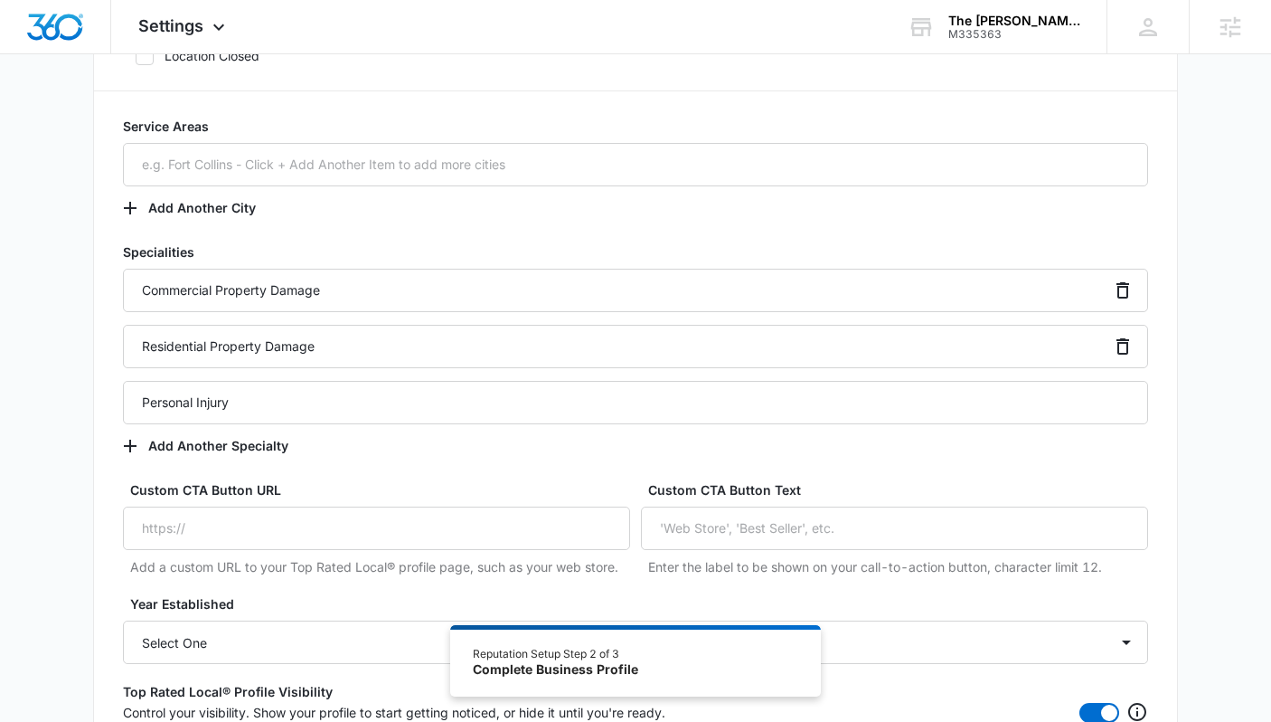
scroll to position [1387, 0]
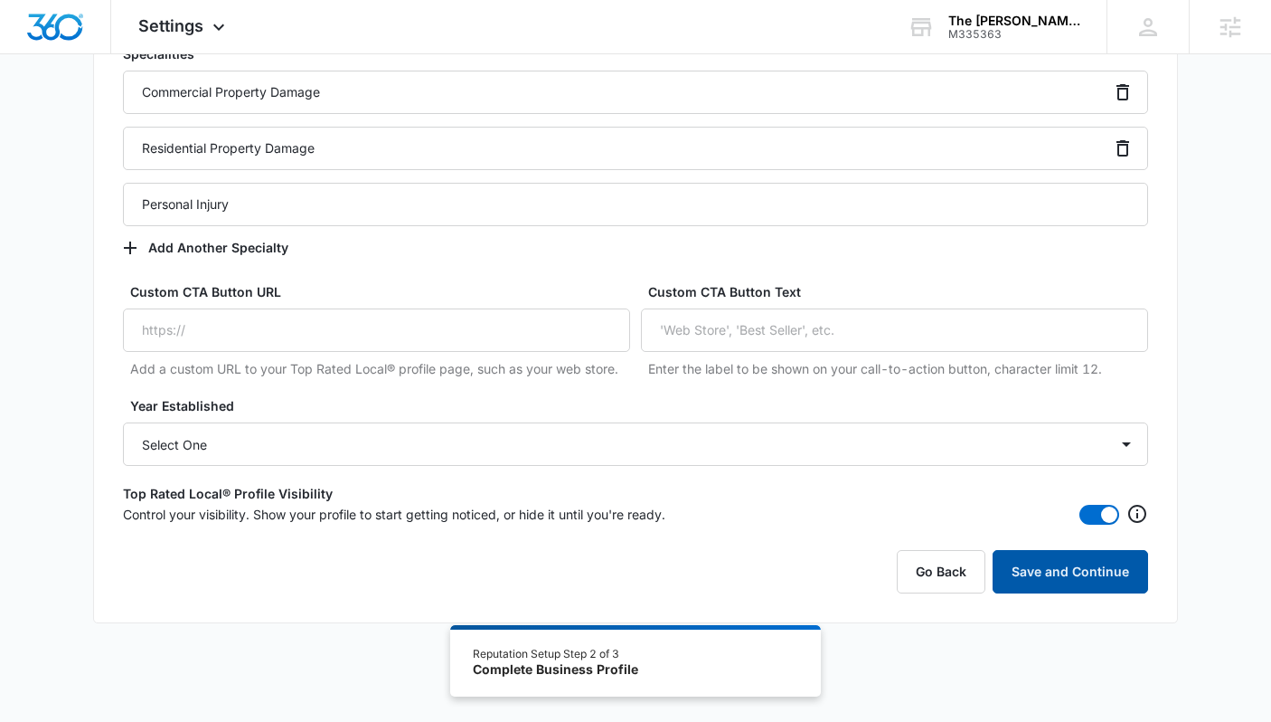
click at [951, 582] on button "Save and Continue" at bounding box center [1071, 571] width 156 height 43
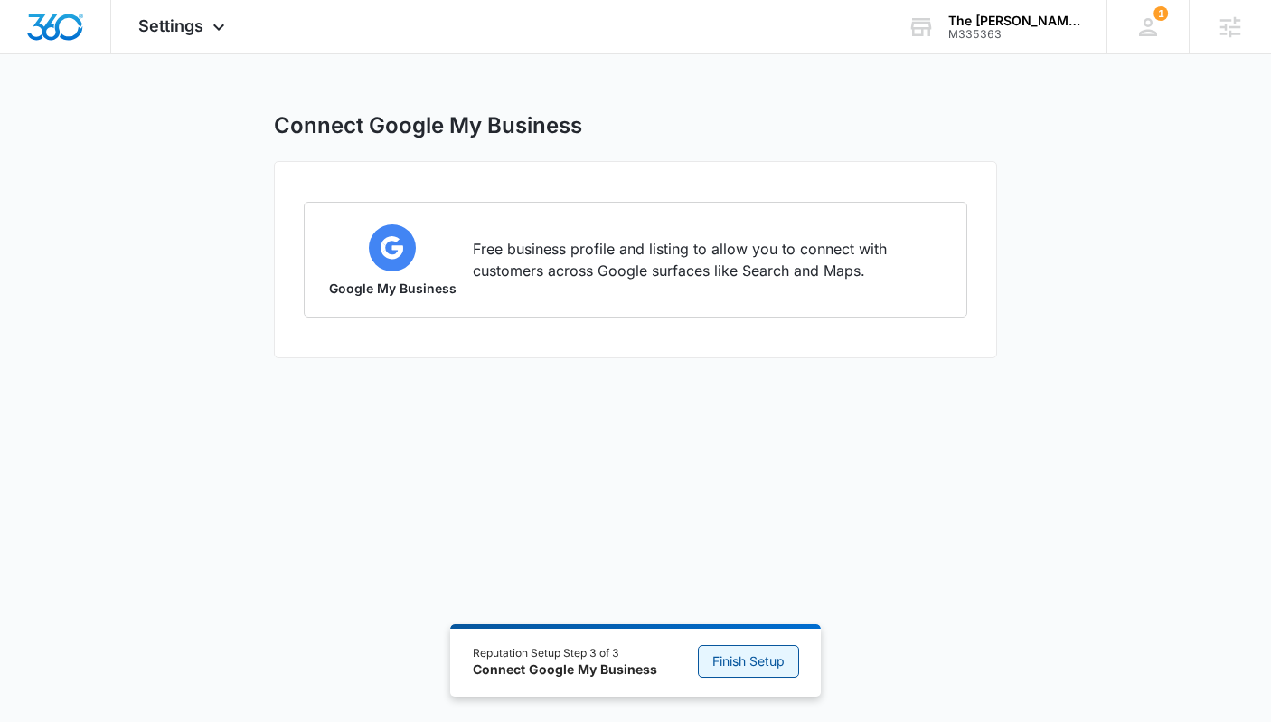
click at [723, 666] on span "Finish Setup" at bounding box center [749, 661] width 72 height 20
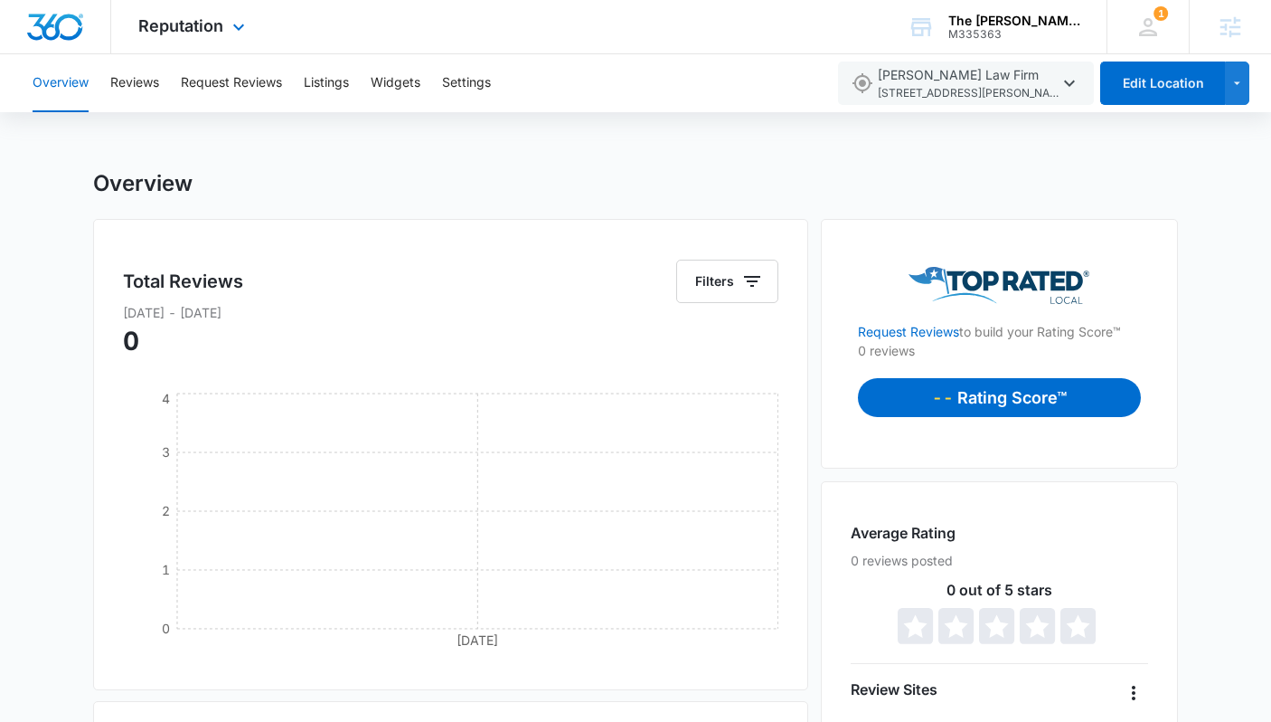
click at [66, 28] on img "Dashboard" at bounding box center [55, 27] width 58 height 27
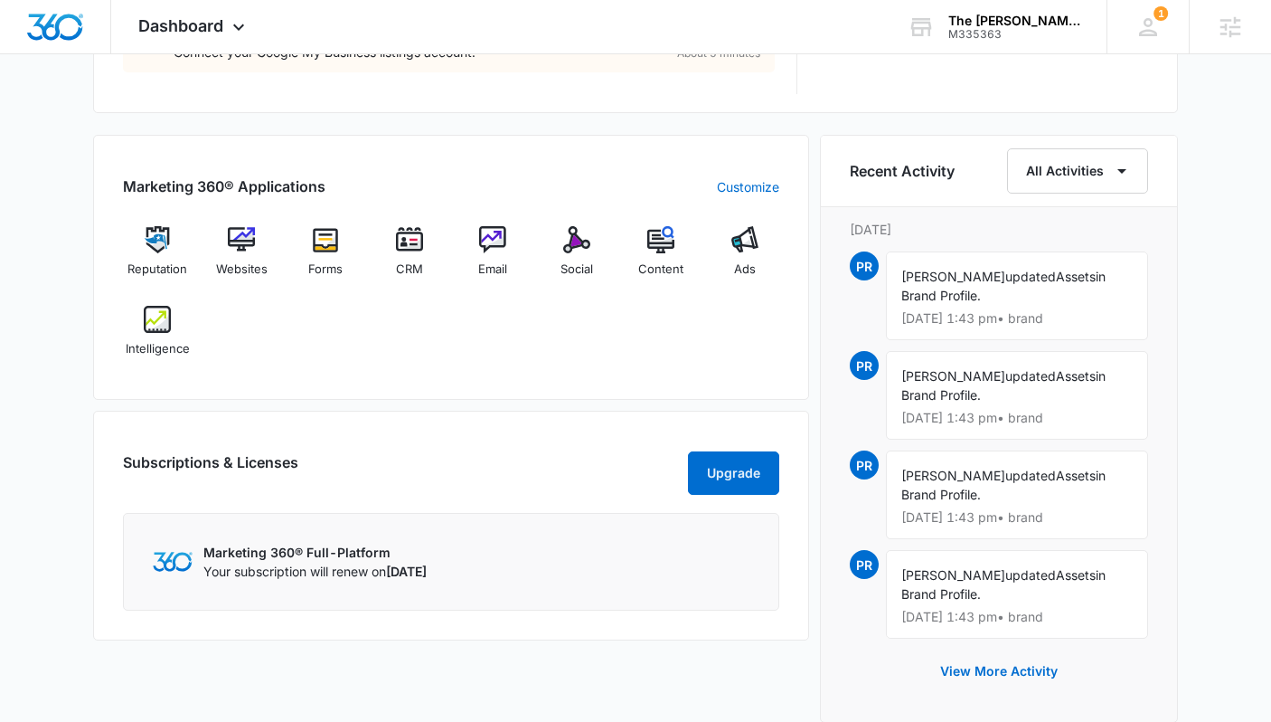
scroll to position [1065, 0]
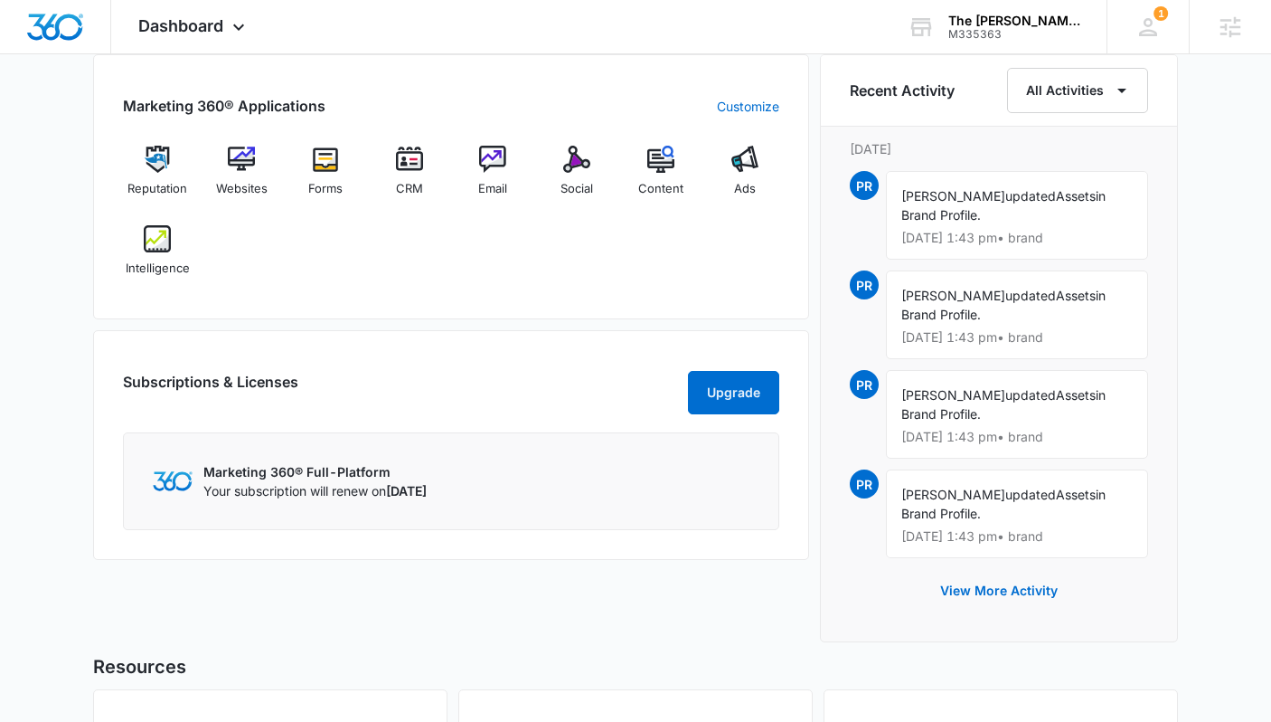
scroll to position [1153, 0]
